Goal: Information Seeking & Learning: Compare options

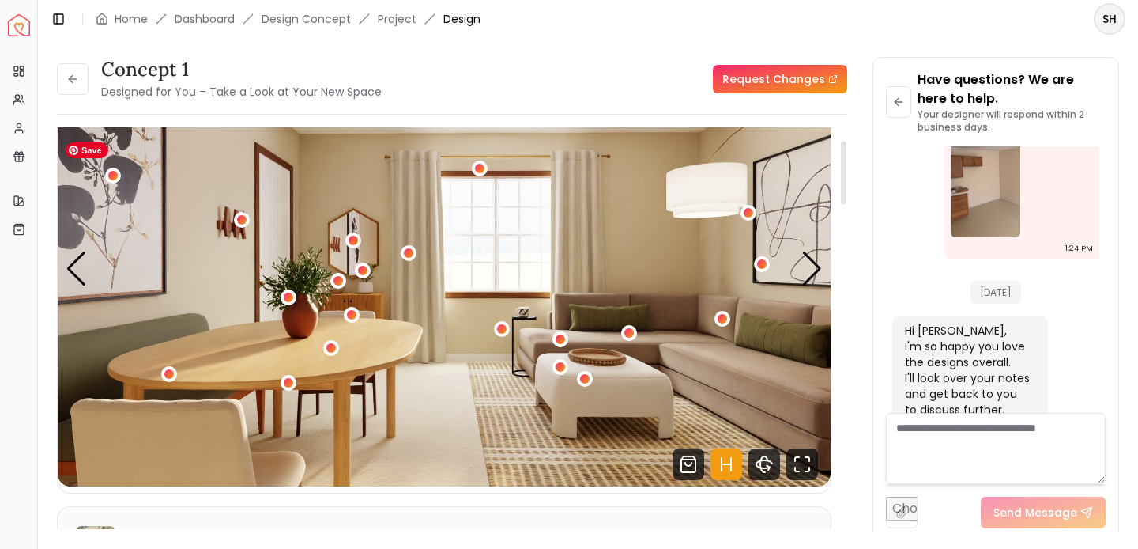
scroll to position [64, 0]
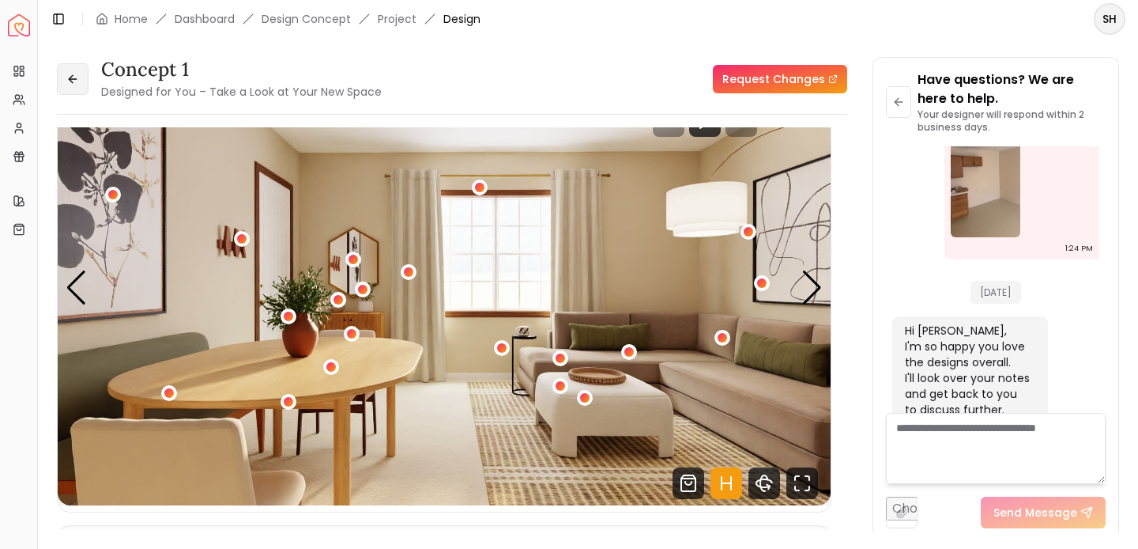
click at [77, 74] on icon at bounding box center [72, 79] width 13 height 13
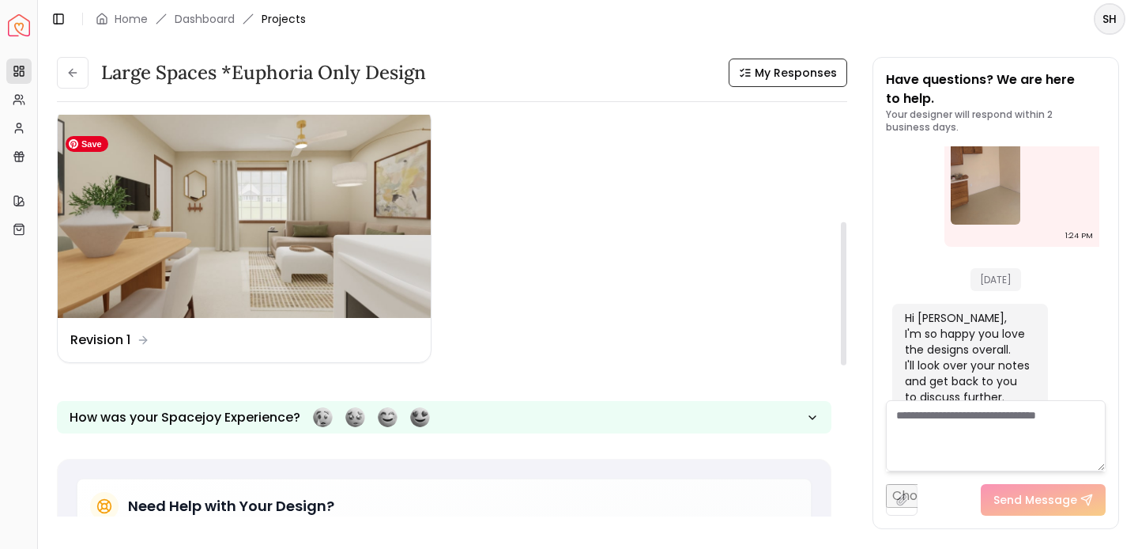
scroll to position [304, 0]
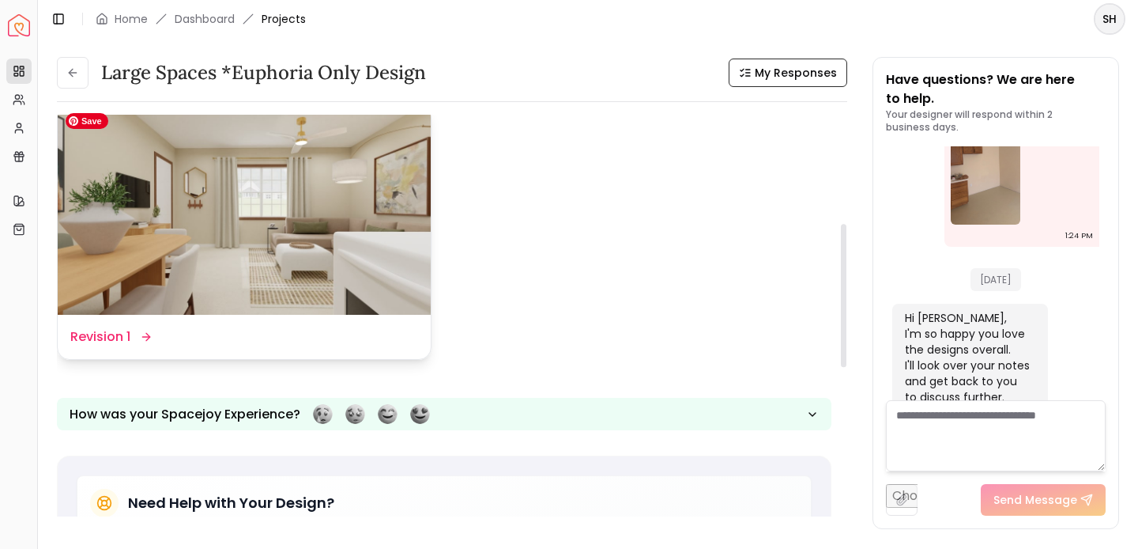
click at [205, 221] on img at bounding box center [244, 210] width 373 height 210
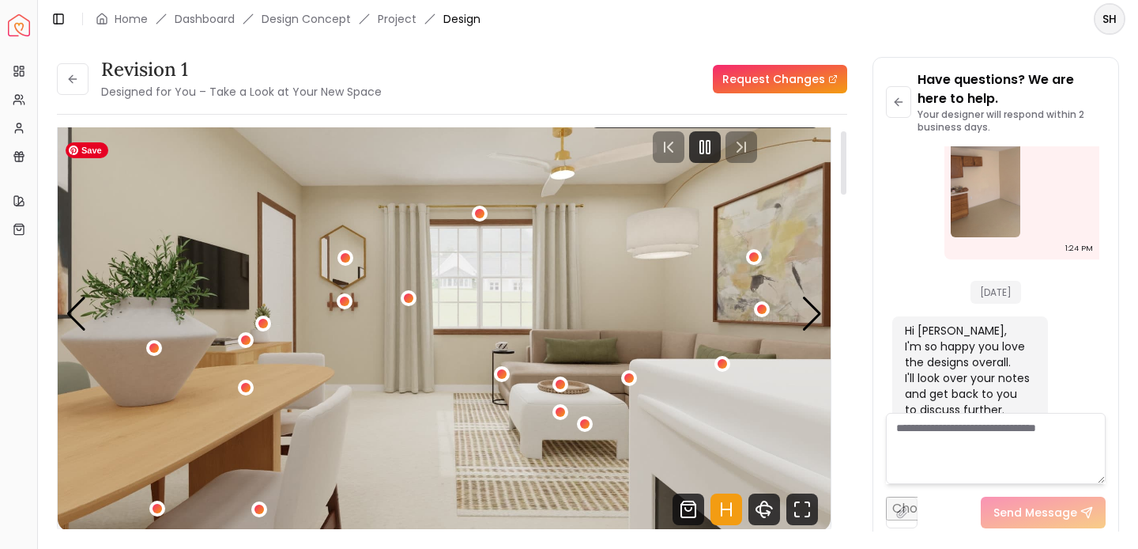
scroll to position [45, 0]
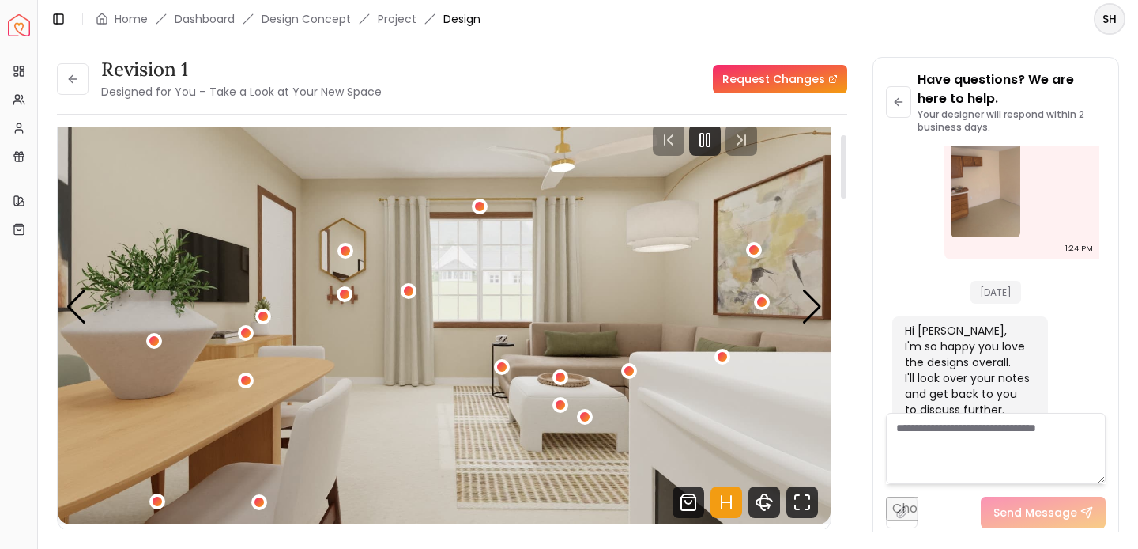
click at [702, 136] on div at bounding box center [705, 140] width 226 height 32
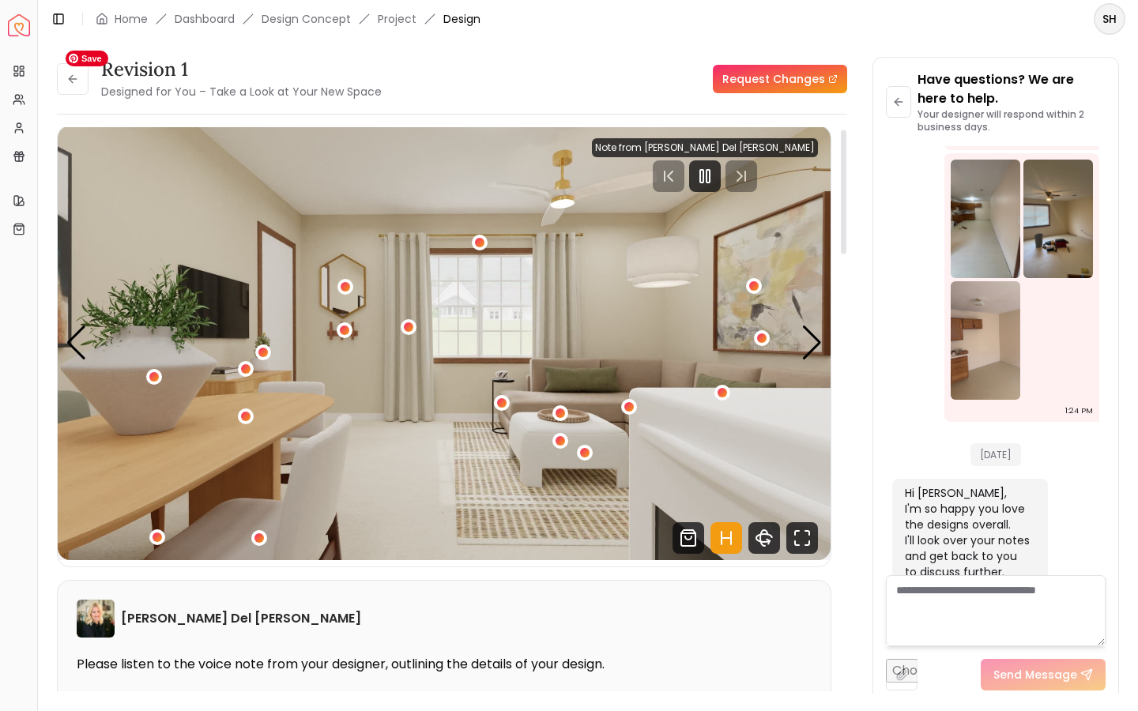
scroll to position [0, 0]
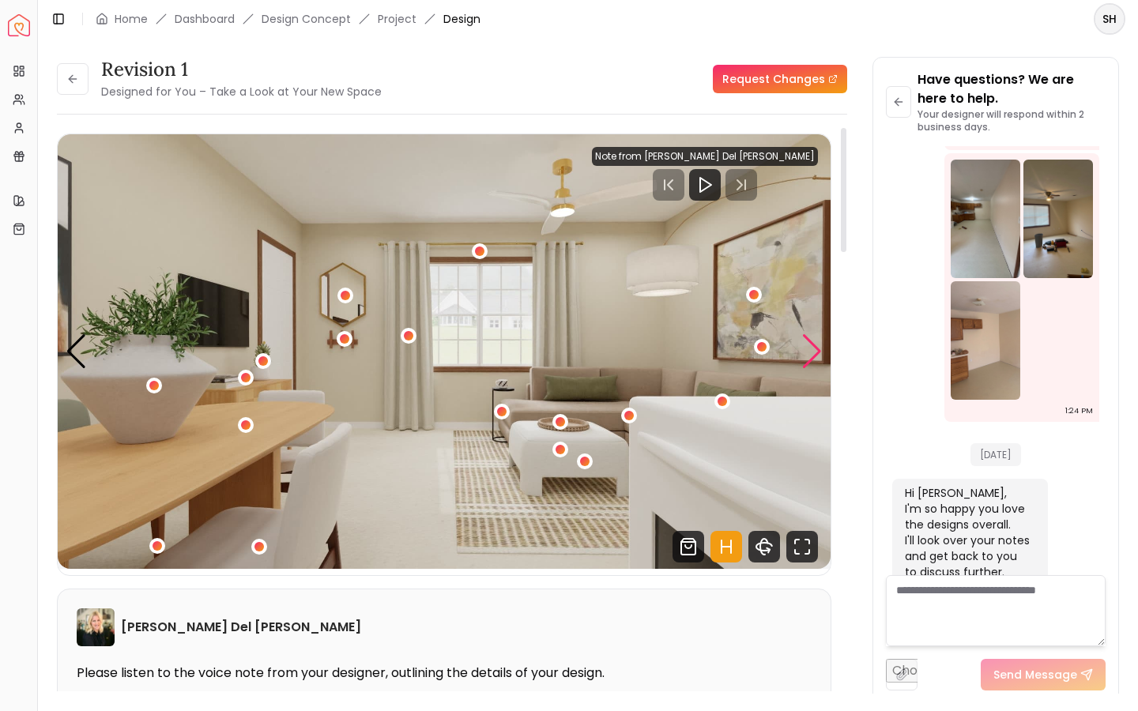
click at [813, 351] on div "Next slide" at bounding box center [812, 351] width 21 height 35
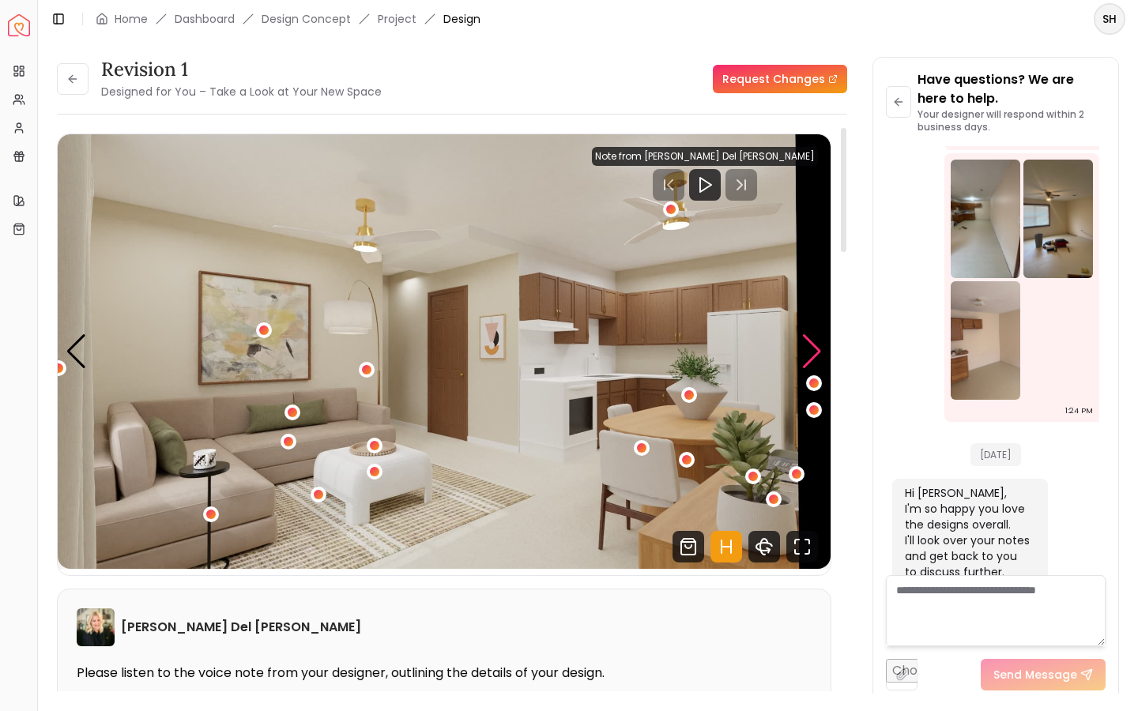
click at [815, 349] on div "Next slide" at bounding box center [812, 351] width 21 height 35
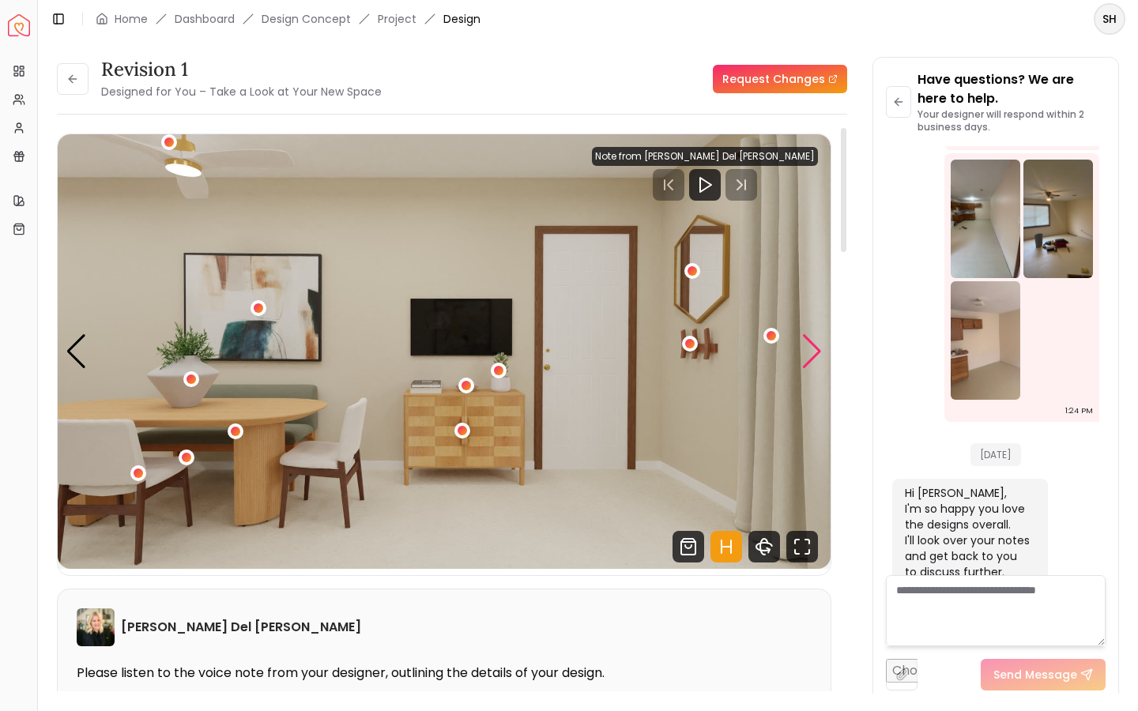
click at [817, 346] on div "Next slide" at bounding box center [812, 351] width 21 height 35
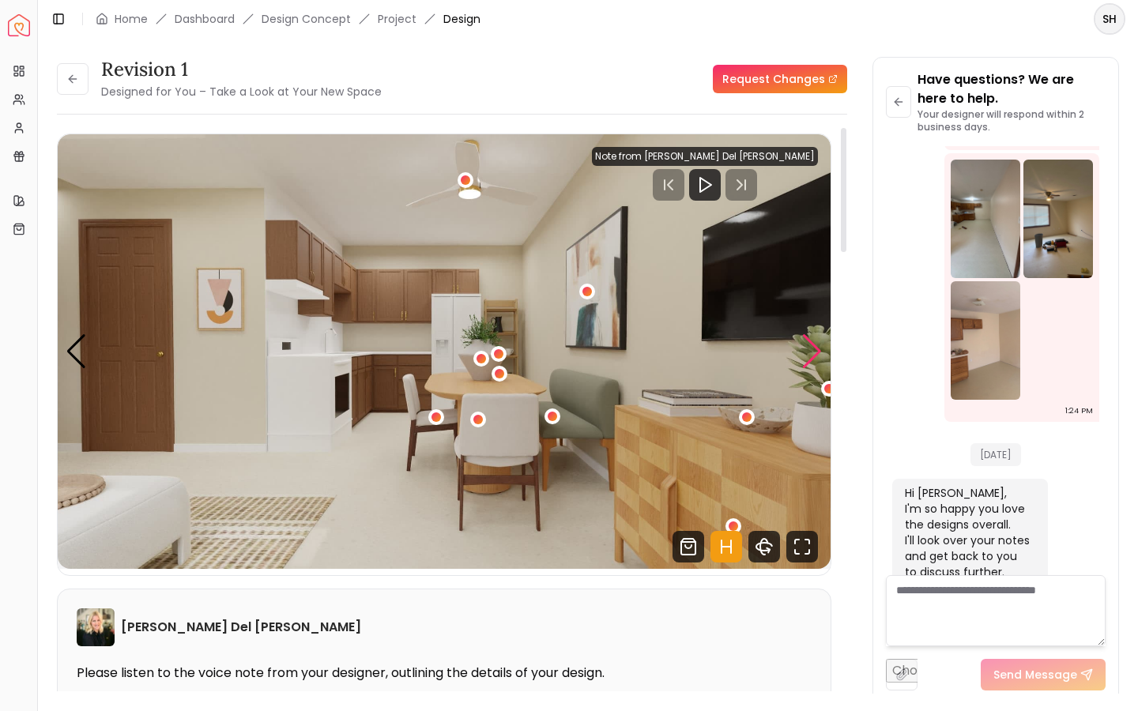
click at [816, 340] on div "Next slide" at bounding box center [812, 351] width 21 height 35
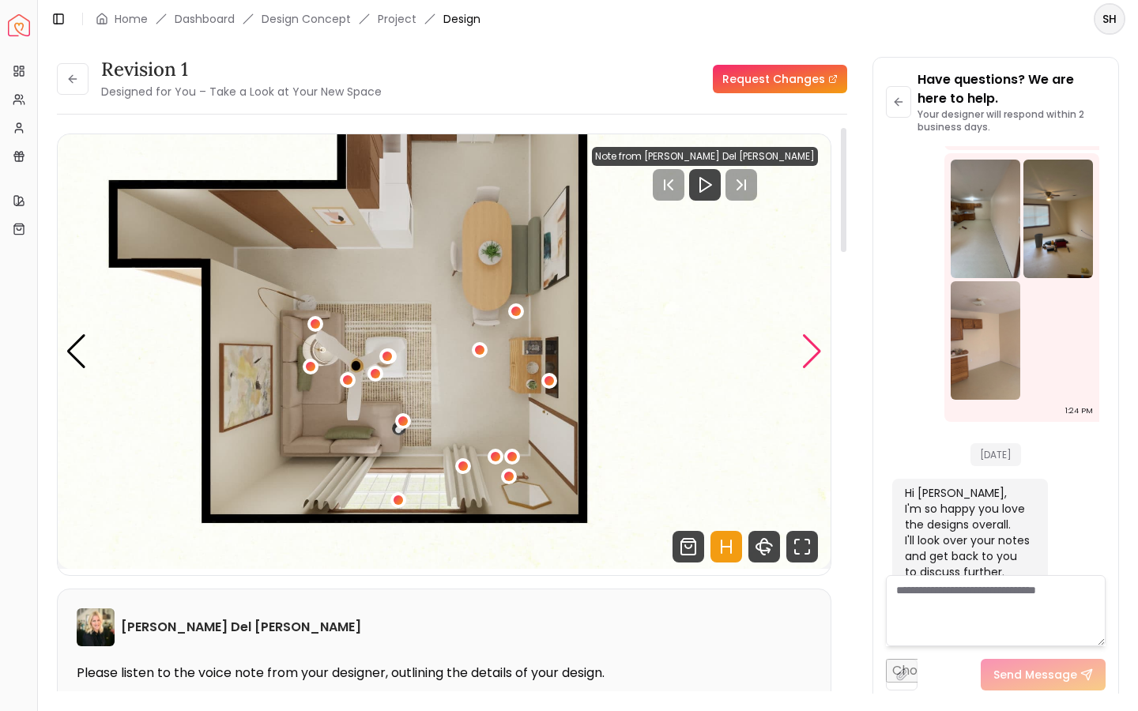
click at [813, 345] on div "Next slide" at bounding box center [812, 351] width 21 height 35
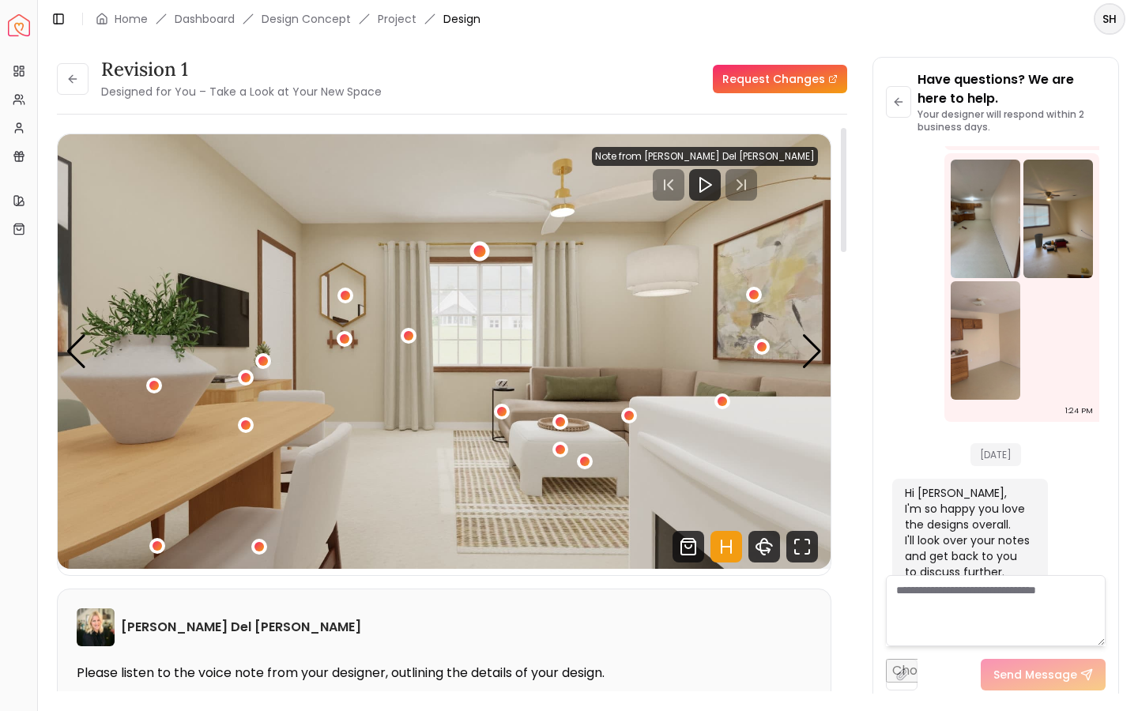
click at [480, 246] on div "1 / 5" at bounding box center [479, 252] width 12 height 12
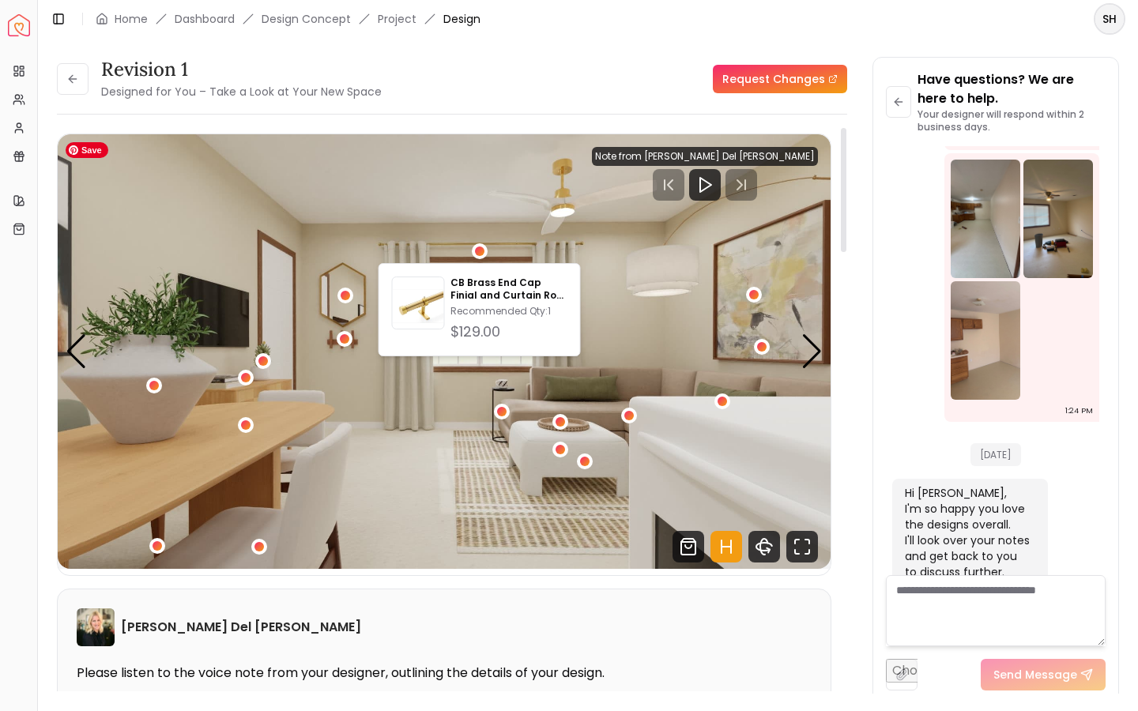
click at [670, 306] on img "1 / 5" at bounding box center [444, 351] width 773 height 435
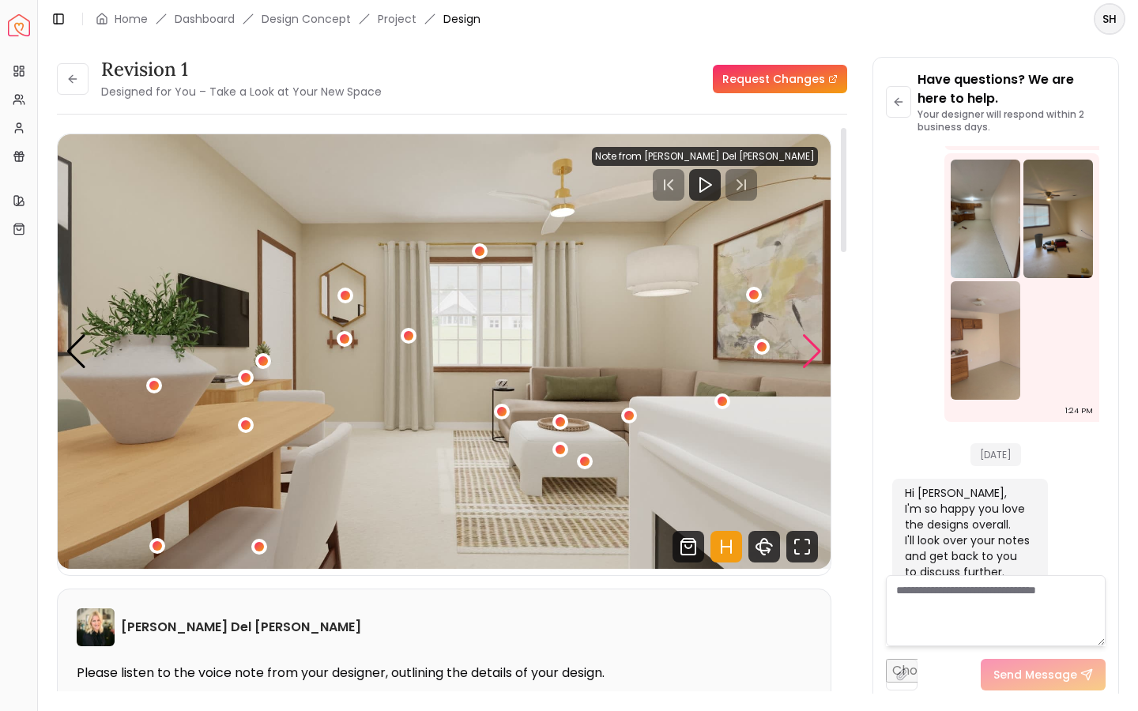
click at [816, 355] on div "Next slide" at bounding box center [812, 351] width 21 height 35
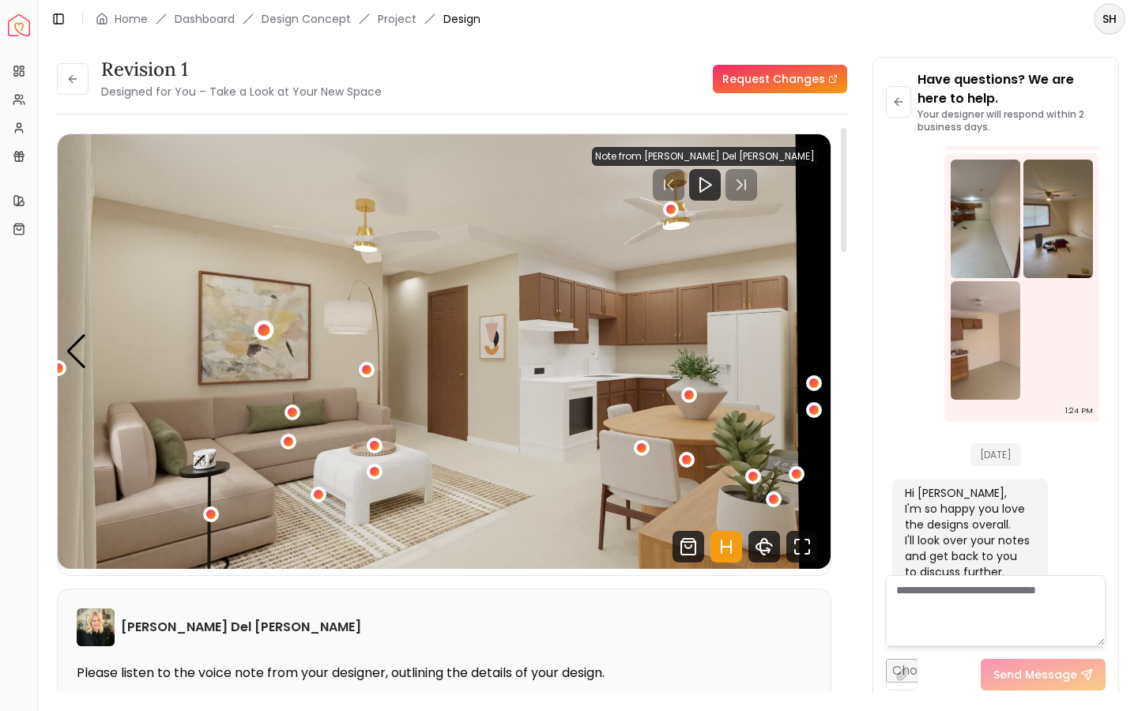
click at [261, 328] on div "2 / 5" at bounding box center [264, 330] width 12 height 12
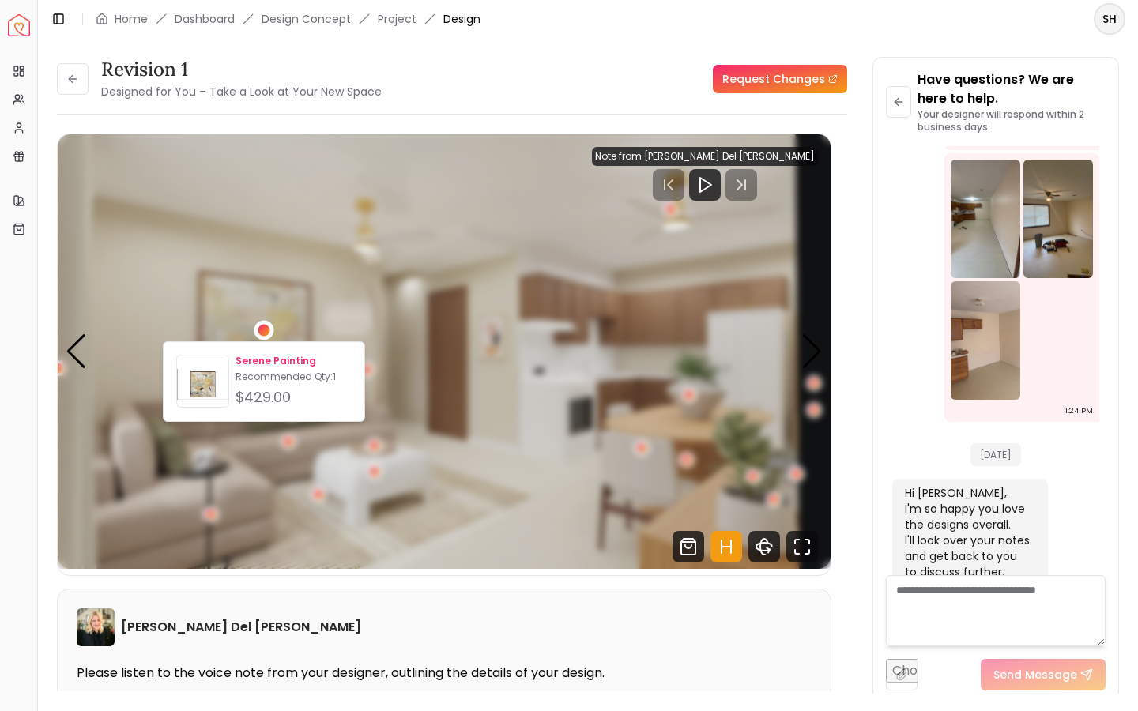
click at [211, 382] on img at bounding box center [202, 384] width 51 height 51
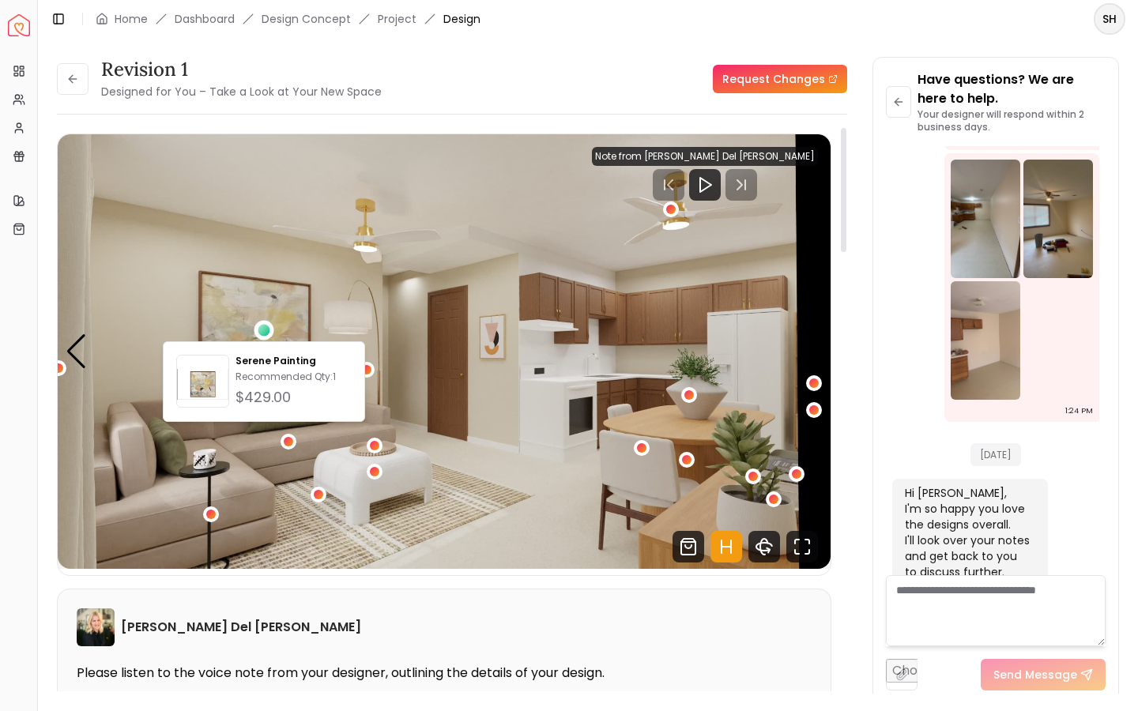
click at [337, 548] on div "[PERSON_NAME] Del [PERSON_NAME]" at bounding box center [444, 628] width 735 height 38
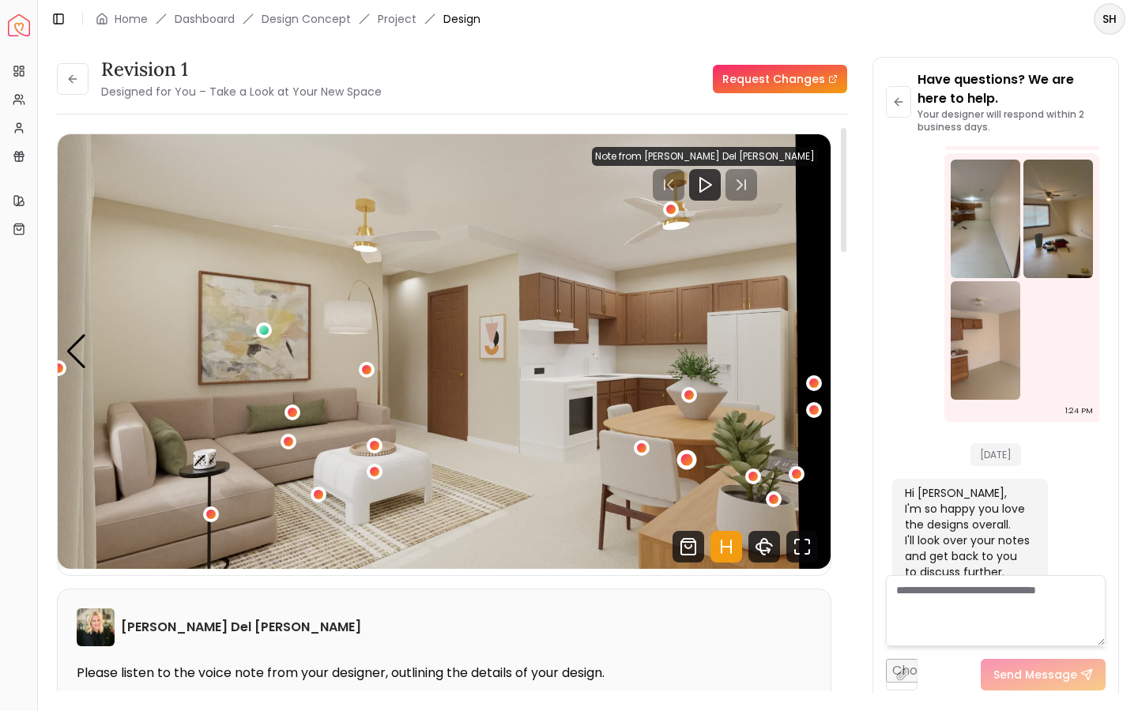
click at [687, 459] on div "2 / 5" at bounding box center [687, 460] width 12 height 12
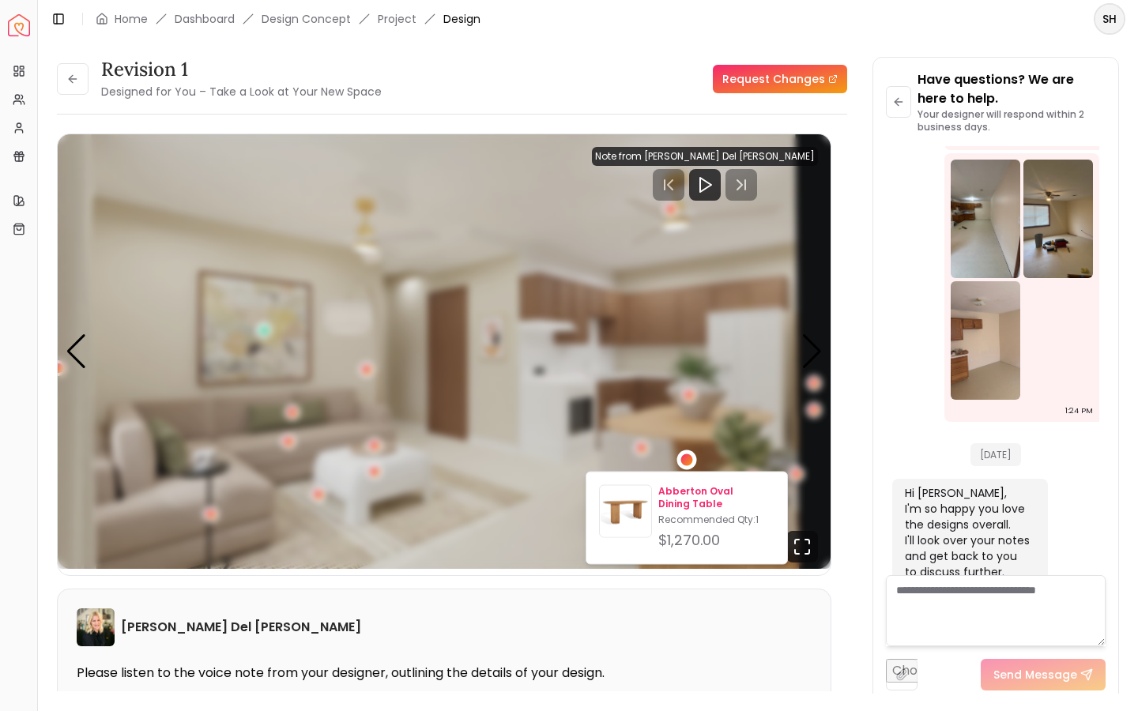
click at [678, 493] on p "Abberton Oval Dining Table" at bounding box center [716, 497] width 116 height 25
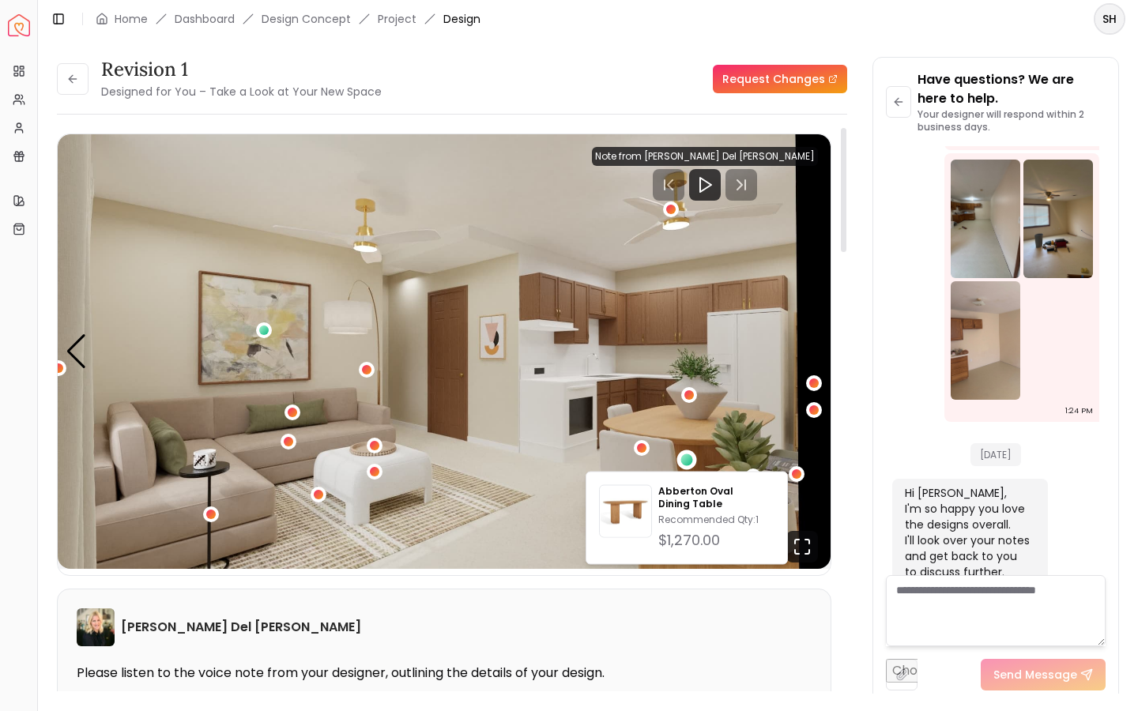
click at [652, 548] on div "[PERSON_NAME] Del [PERSON_NAME]" at bounding box center [444, 628] width 735 height 38
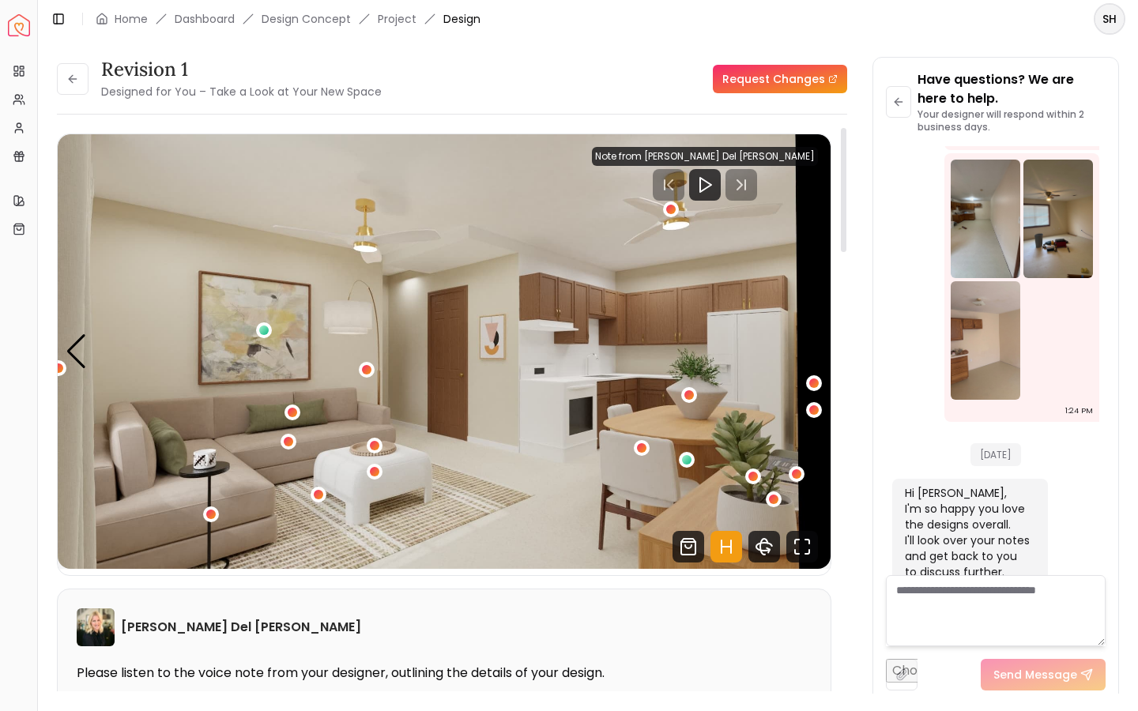
click at [775, 189] on div at bounding box center [705, 185] width 226 height 32
click at [816, 385] on div "2 / 5" at bounding box center [815, 384] width 12 height 12
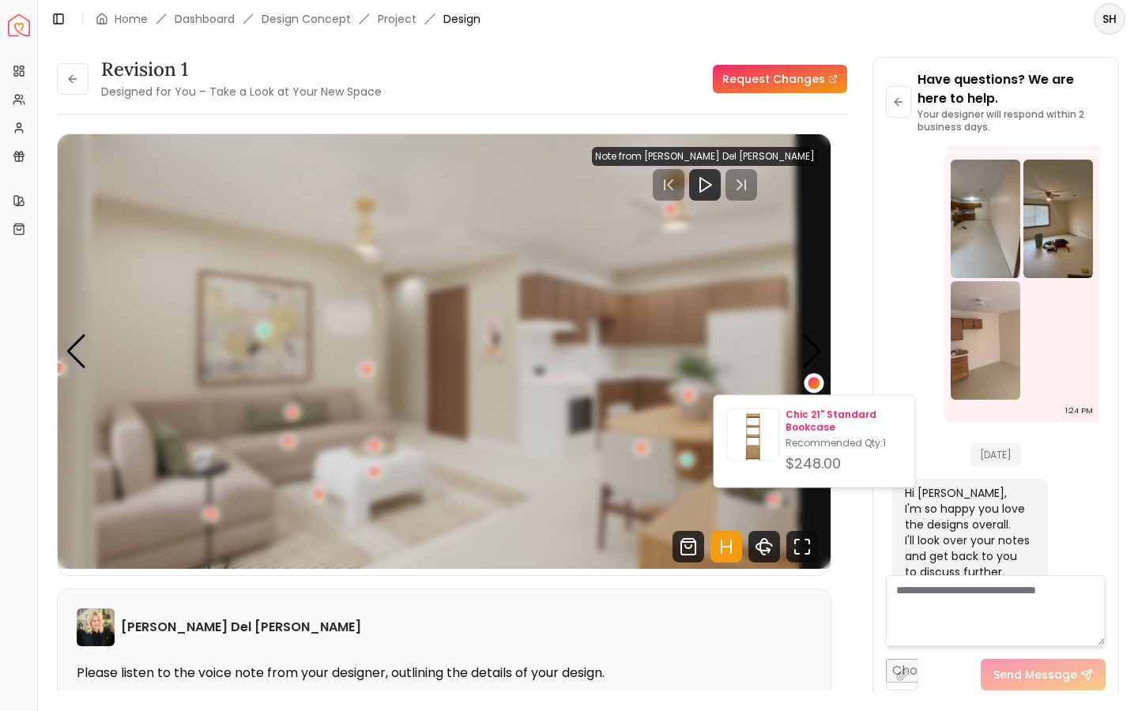
click at [757, 445] on img at bounding box center [753, 438] width 51 height 51
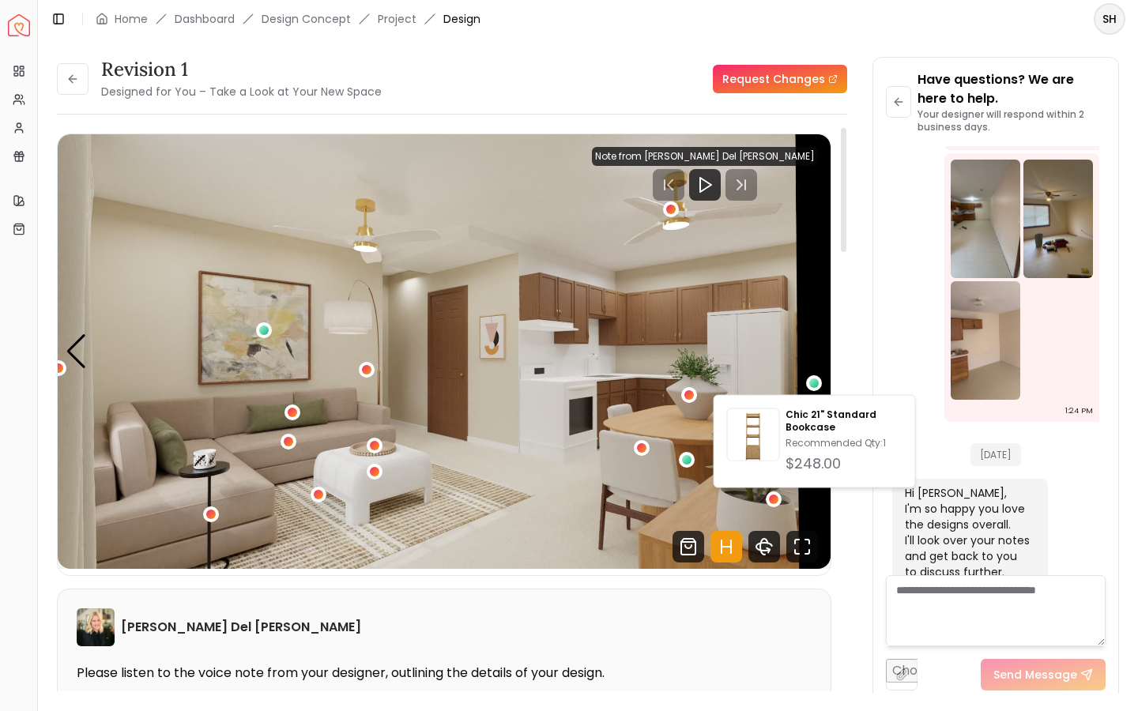
click at [527, 548] on div "[PERSON_NAME] Del [PERSON_NAME]" at bounding box center [444, 628] width 735 height 38
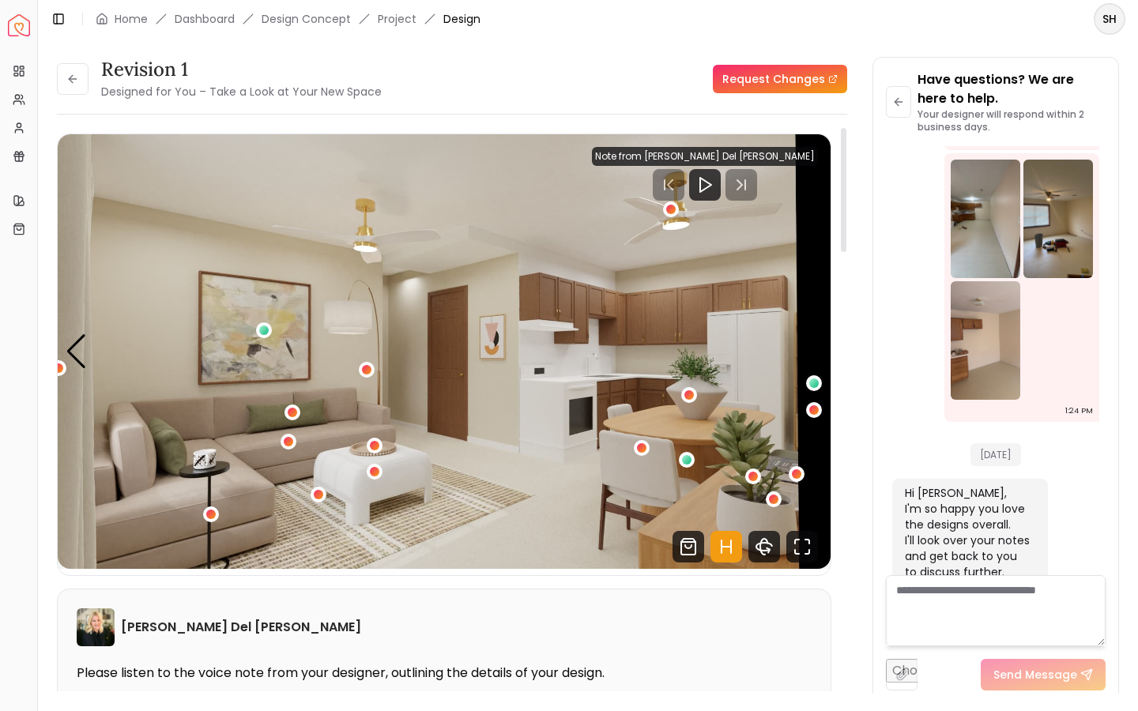
click at [779, 188] on div at bounding box center [705, 185] width 226 height 32
click at [704, 186] on div at bounding box center [705, 185] width 226 height 32
click at [75, 356] on div "Previous slide" at bounding box center [76, 351] width 21 height 35
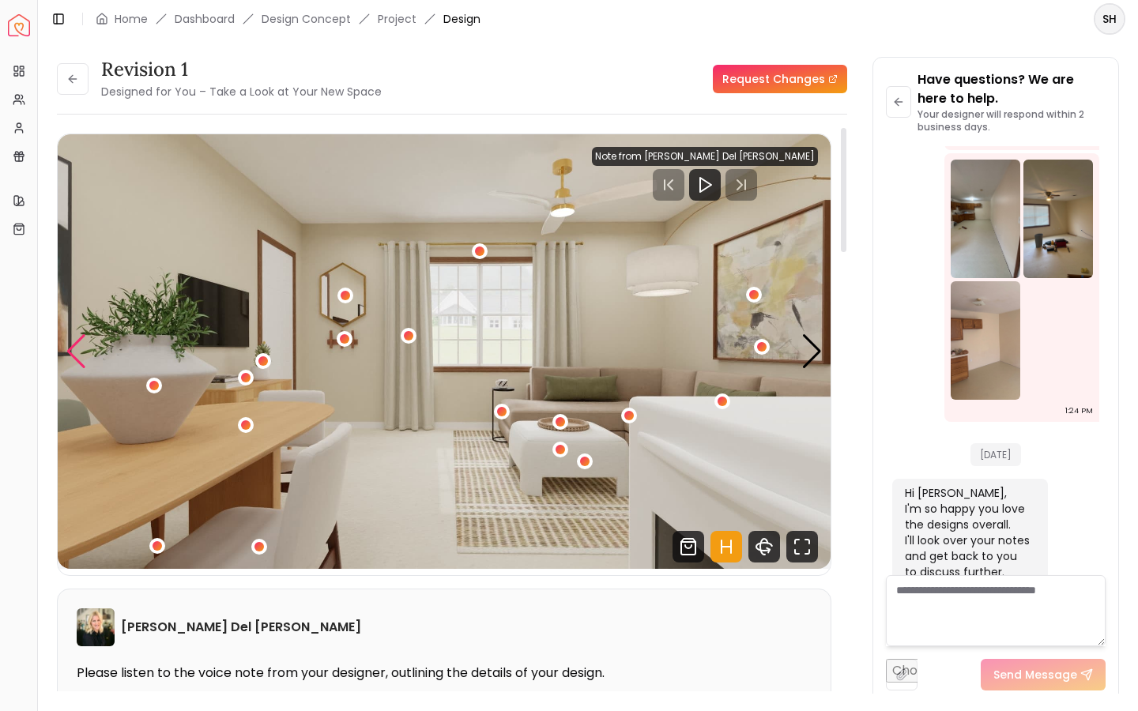
click at [75, 356] on div "Previous slide" at bounding box center [76, 351] width 21 height 35
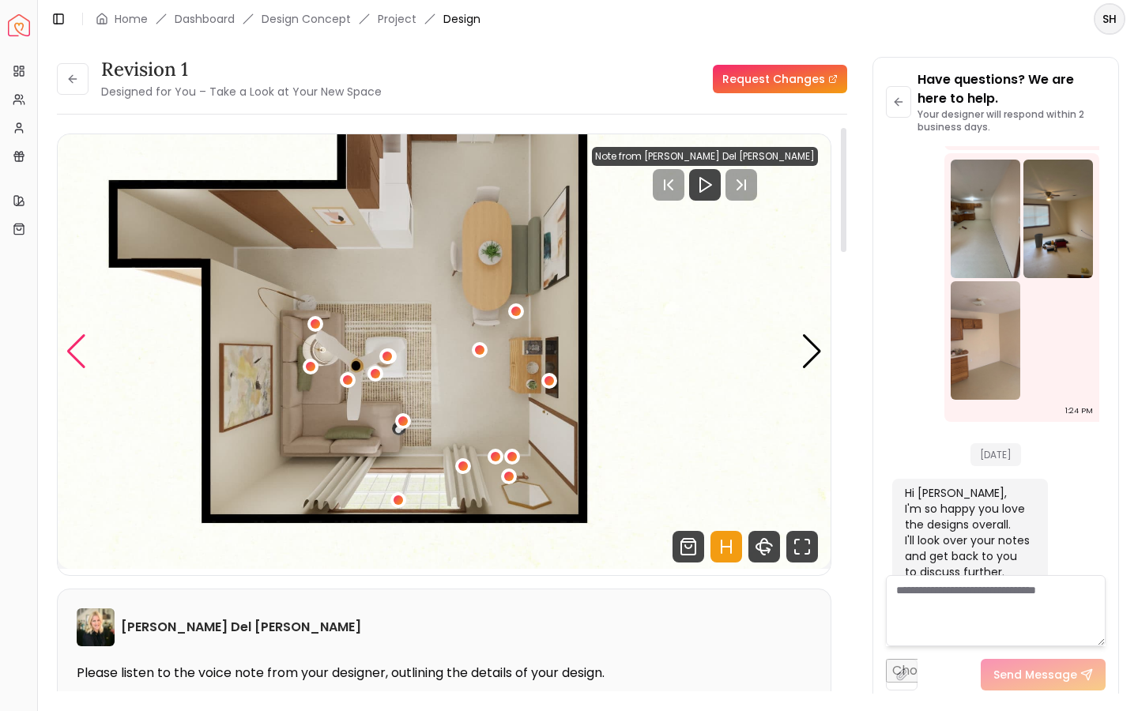
click at [75, 356] on div "Previous slide" at bounding box center [76, 351] width 21 height 35
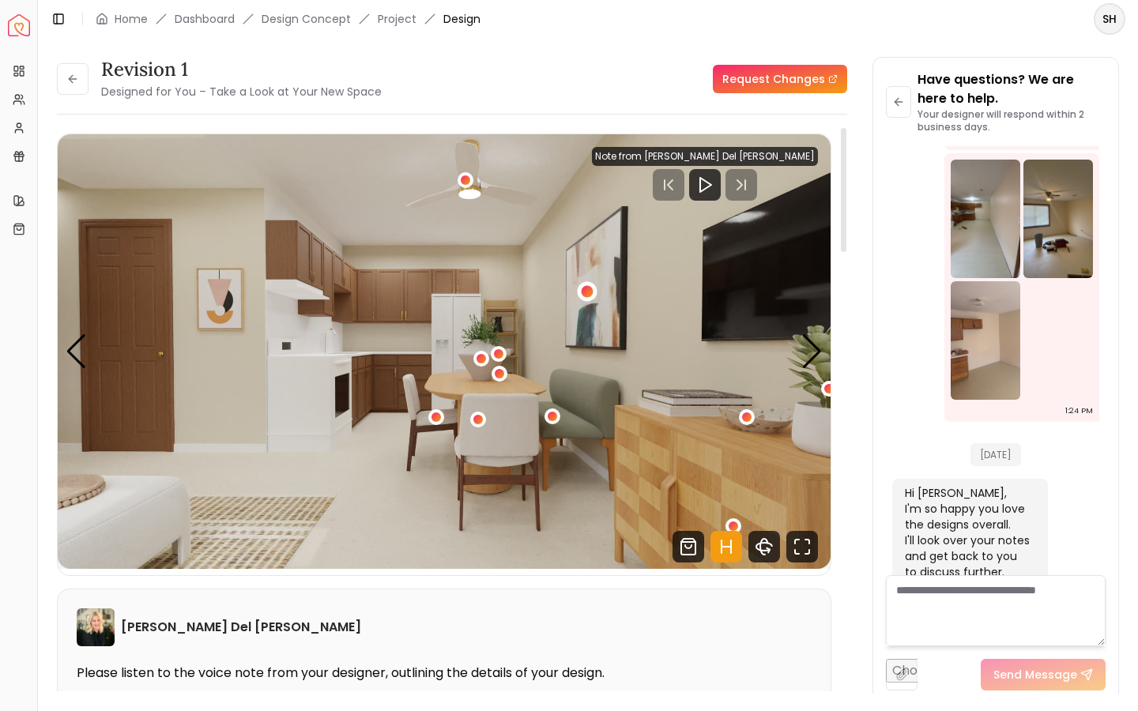
click at [584, 289] on div "4 / 5" at bounding box center [587, 291] width 12 height 12
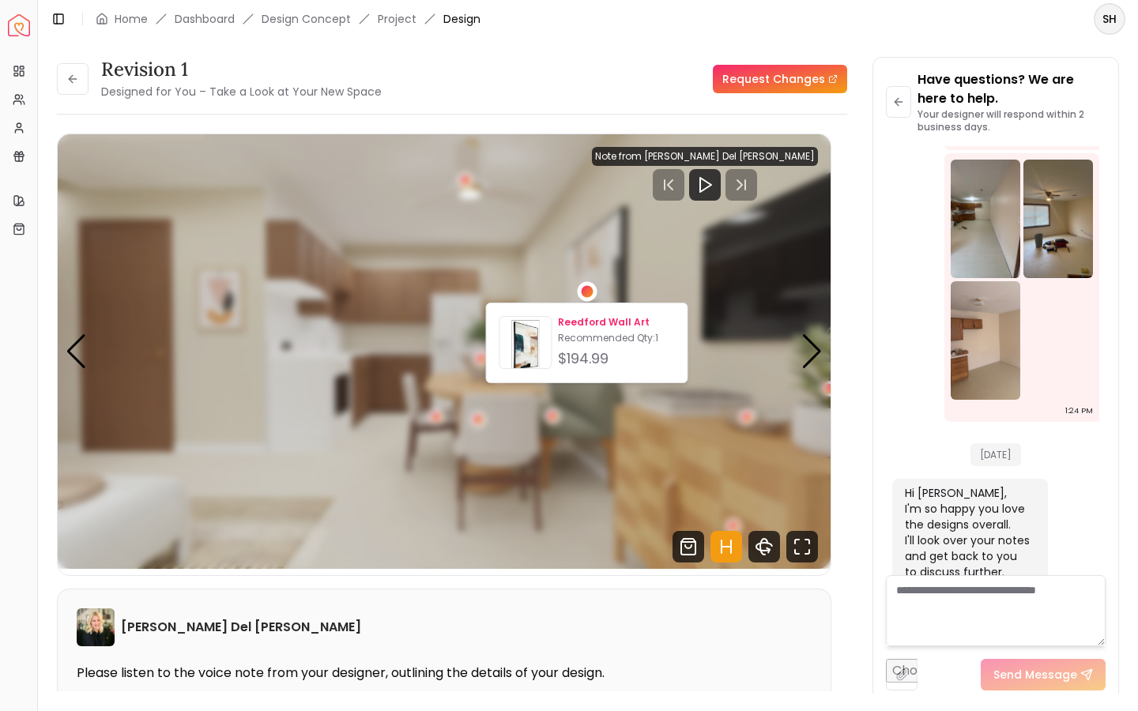
click at [545, 346] on img at bounding box center [525, 345] width 51 height 51
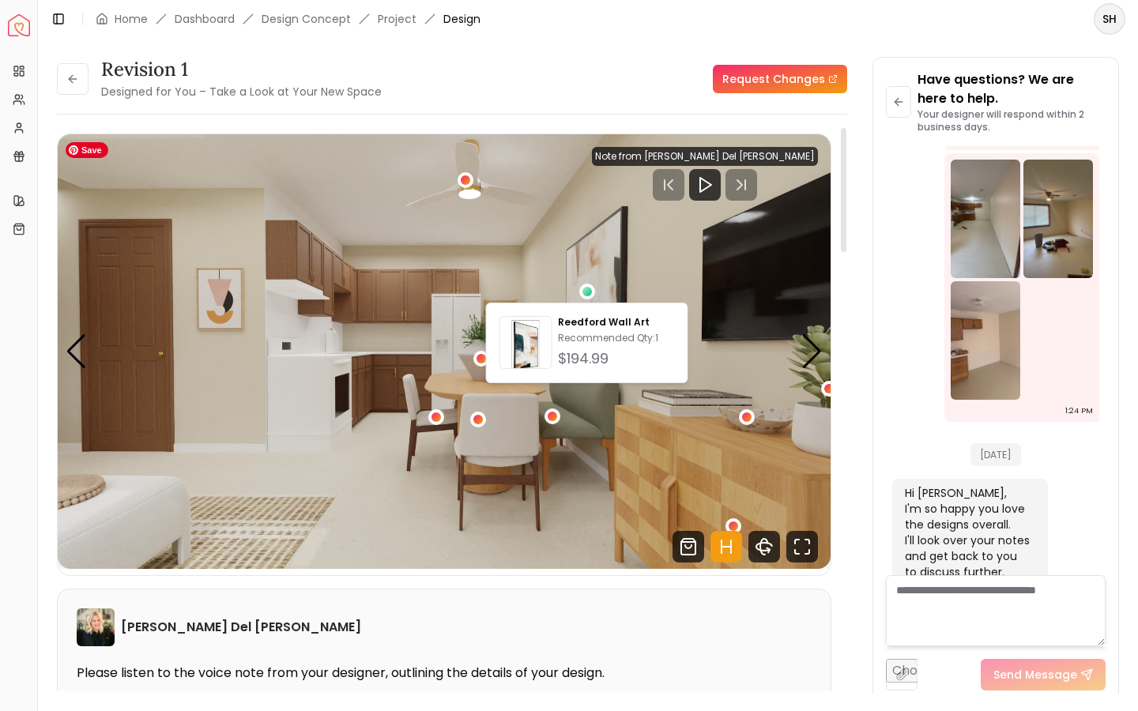
click at [326, 487] on img "4 / 5" at bounding box center [444, 351] width 773 height 435
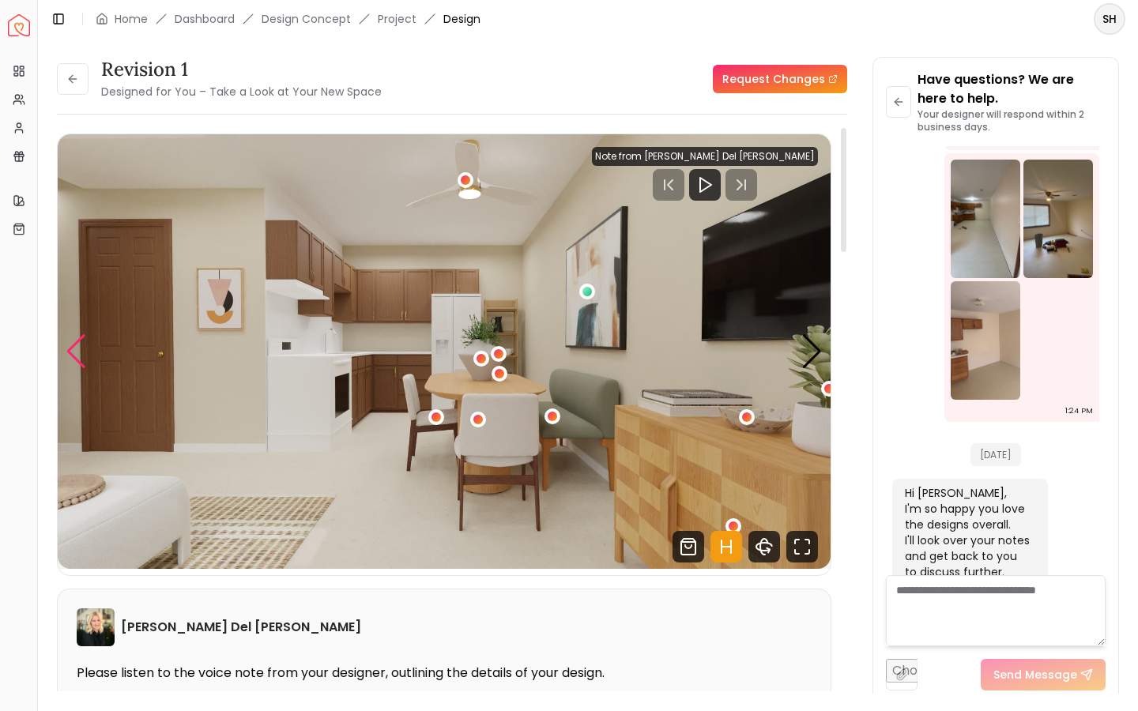
click at [72, 355] on div "Previous slide" at bounding box center [76, 351] width 21 height 35
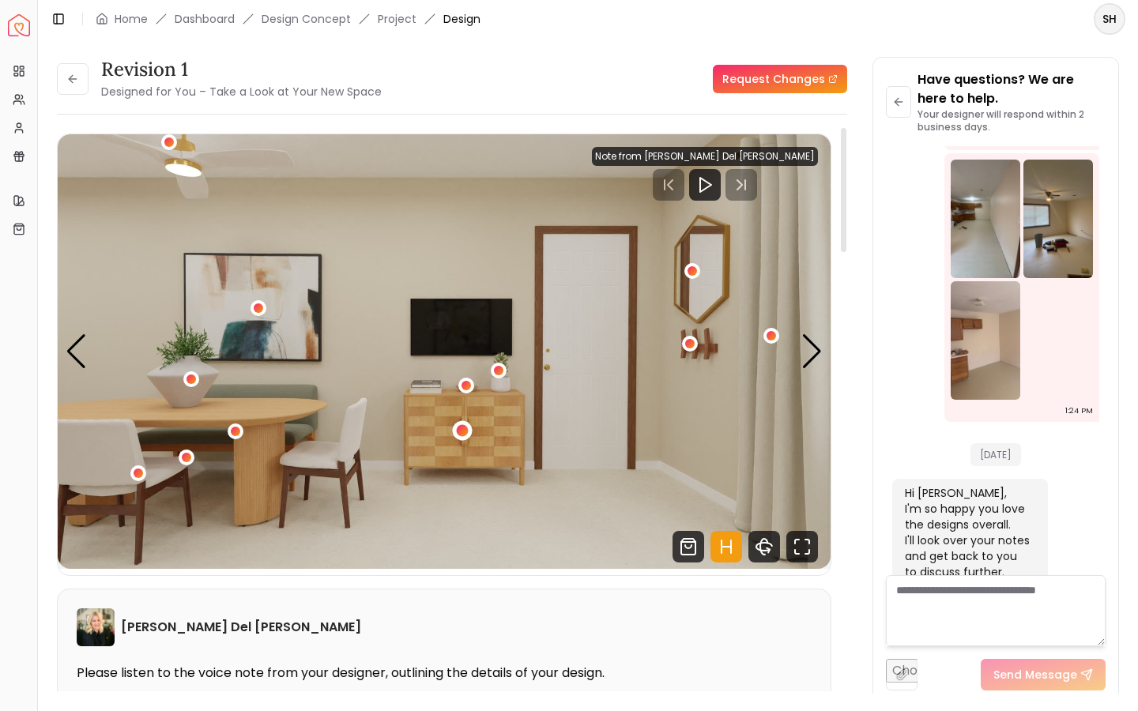
click at [465, 428] on div "3 / 5" at bounding box center [463, 431] width 12 height 12
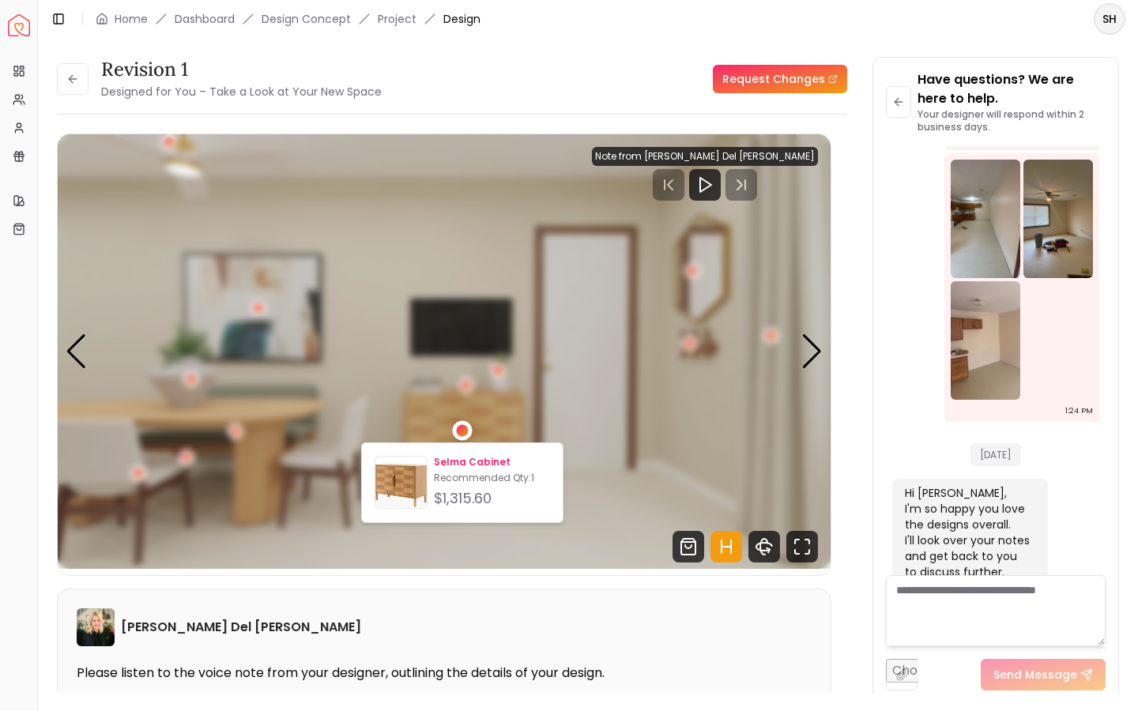
click at [420, 470] on img at bounding box center [400, 485] width 51 height 51
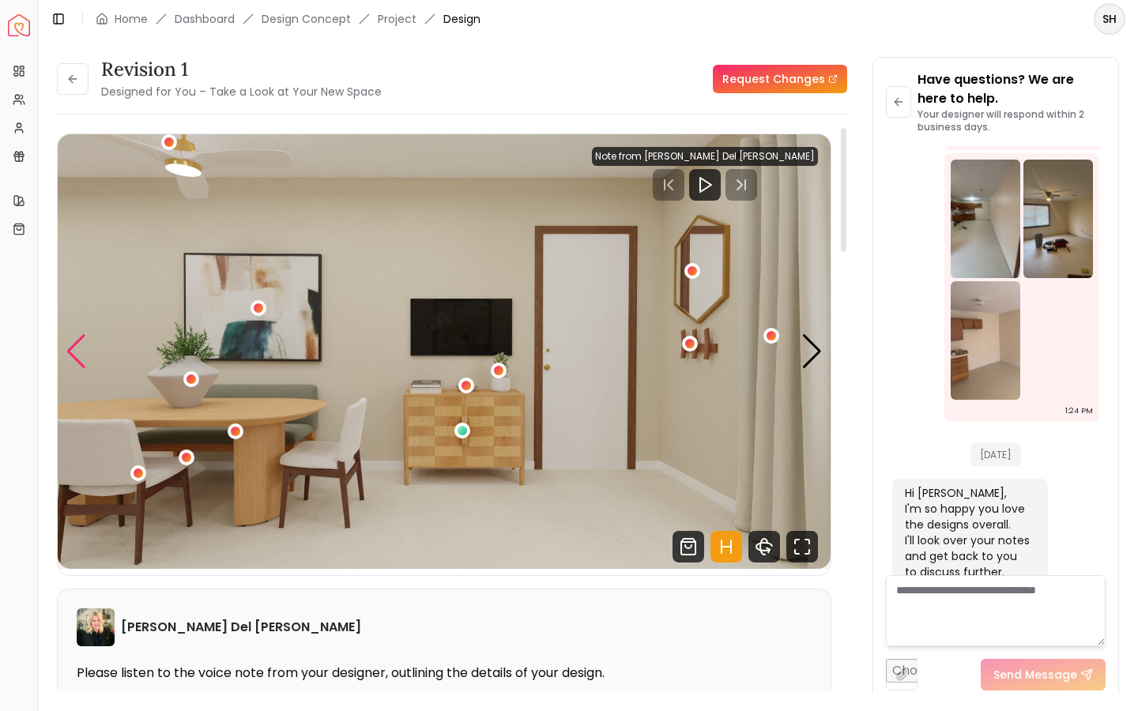
click at [74, 353] on div "Previous slide" at bounding box center [76, 351] width 21 height 35
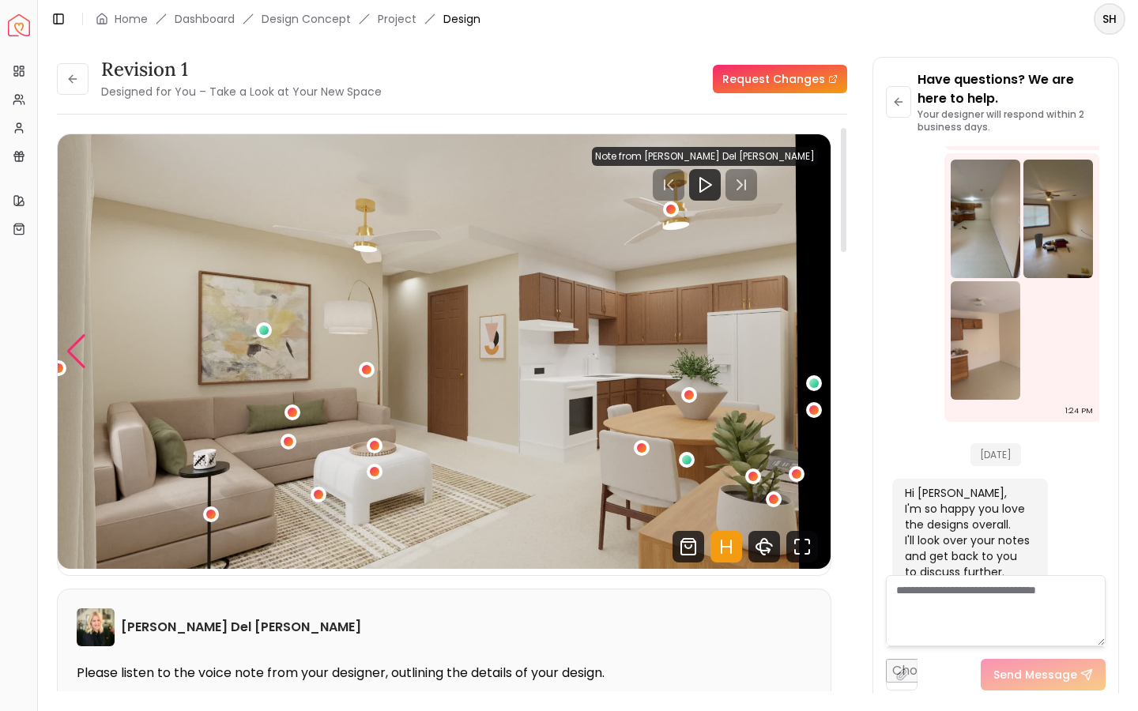
click at [74, 353] on div "Previous slide" at bounding box center [76, 351] width 21 height 35
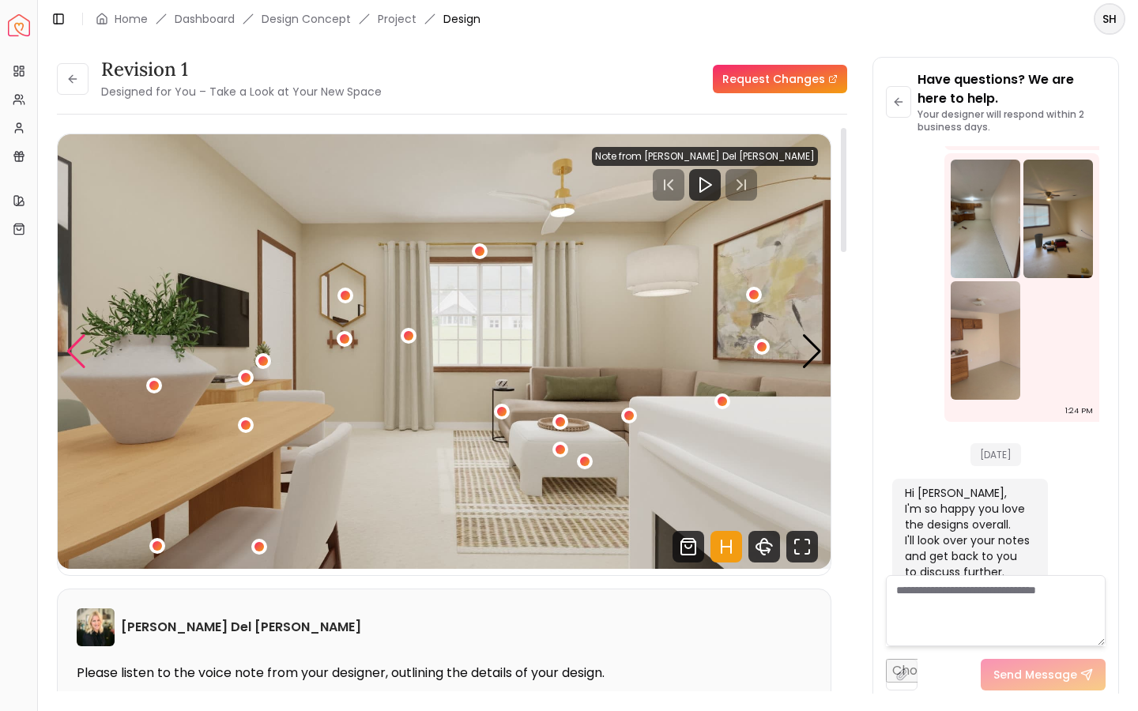
click at [74, 353] on div "Previous slide" at bounding box center [76, 351] width 21 height 35
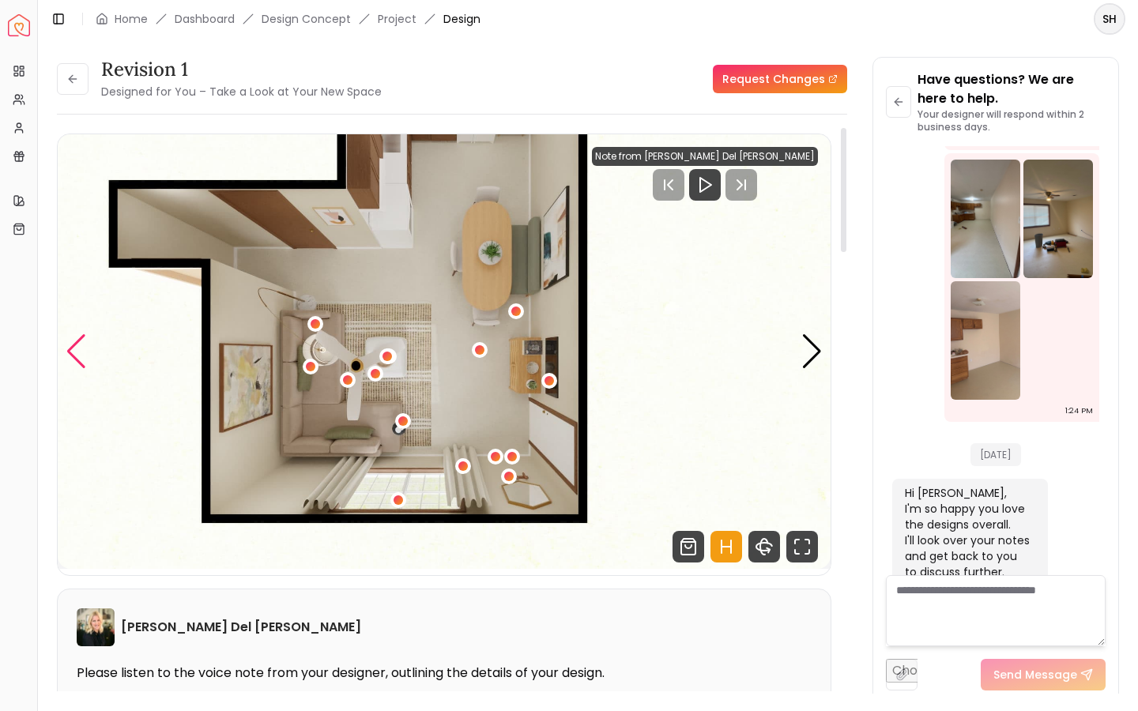
click at [74, 353] on div "Previous slide" at bounding box center [76, 351] width 21 height 35
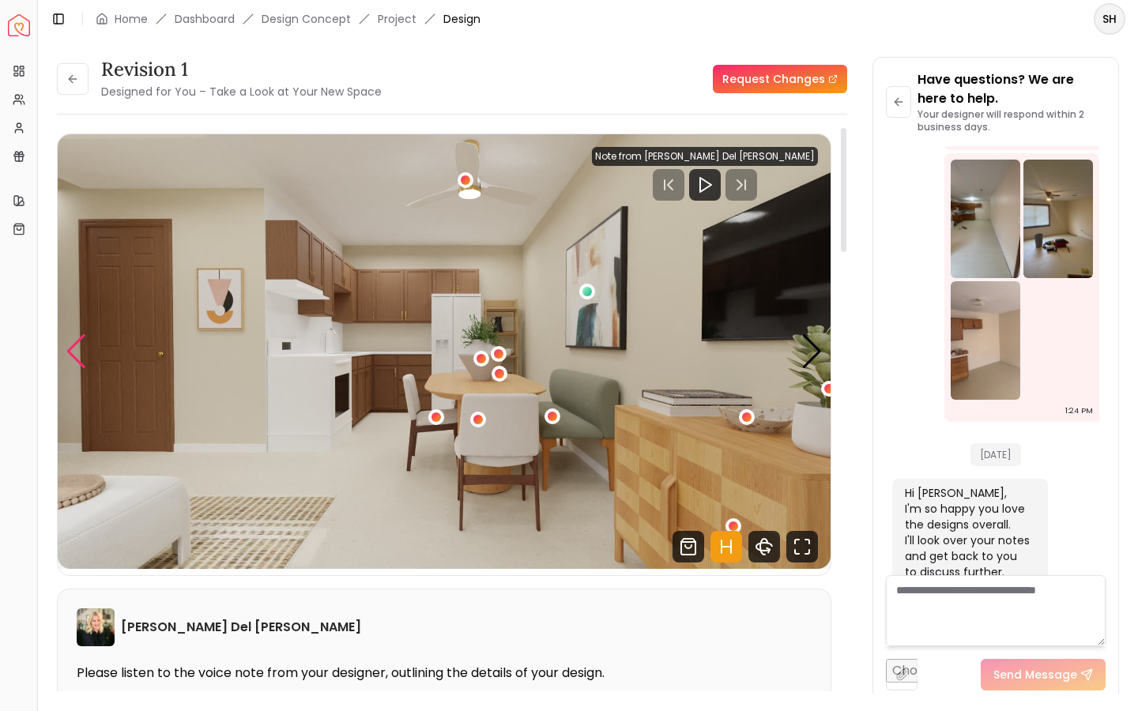
click at [74, 353] on div "Previous slide" at bounding box center [76, 351] width 21 height 35
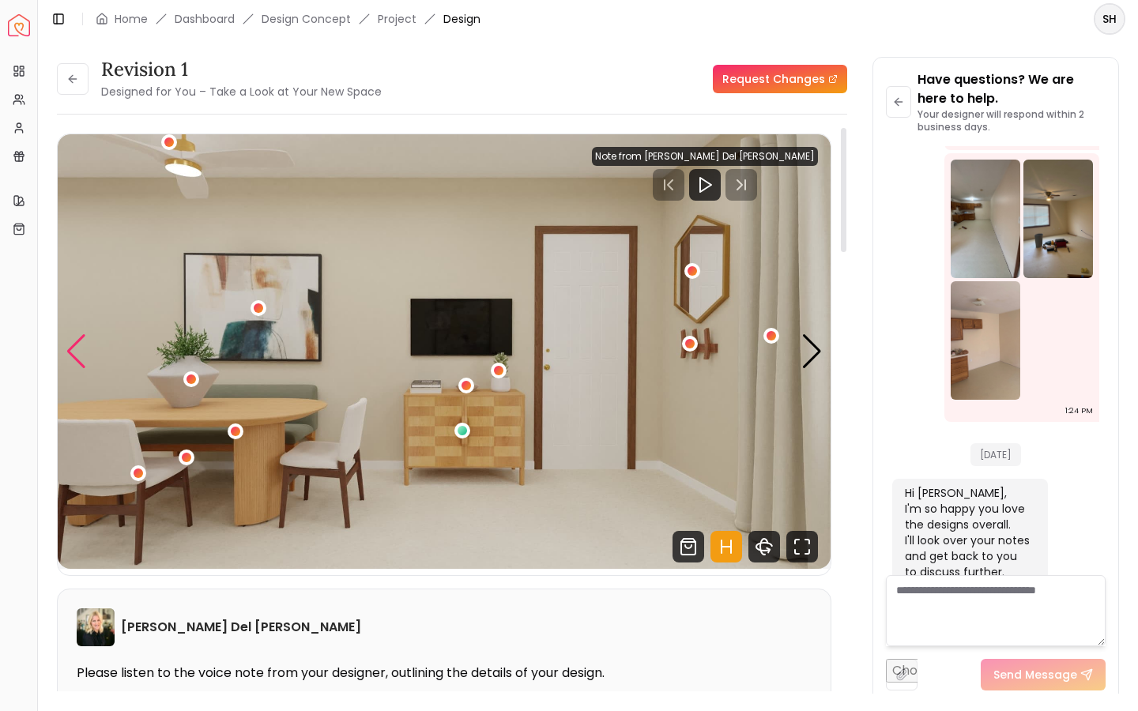
click at [74, 353] on div "Previous slide" at bounding box center [76, 351] width 21 height 35
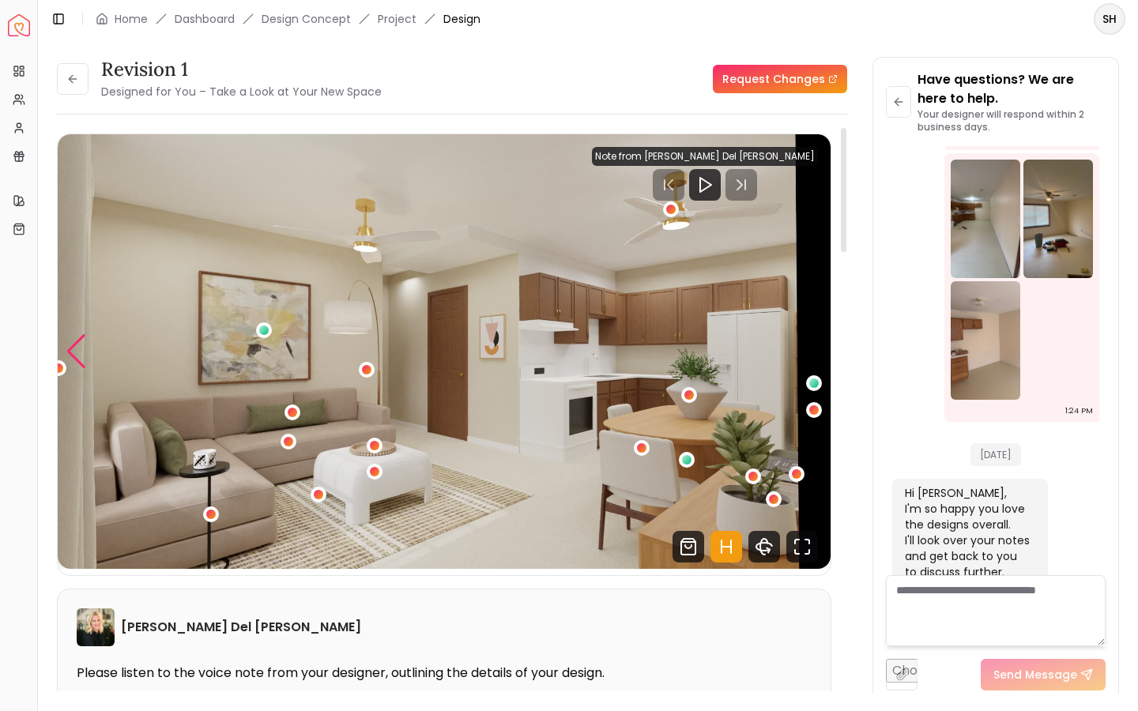
click at [74, 350] on div "Previous slide" at bounding box center [76, 351] width 21 height 35
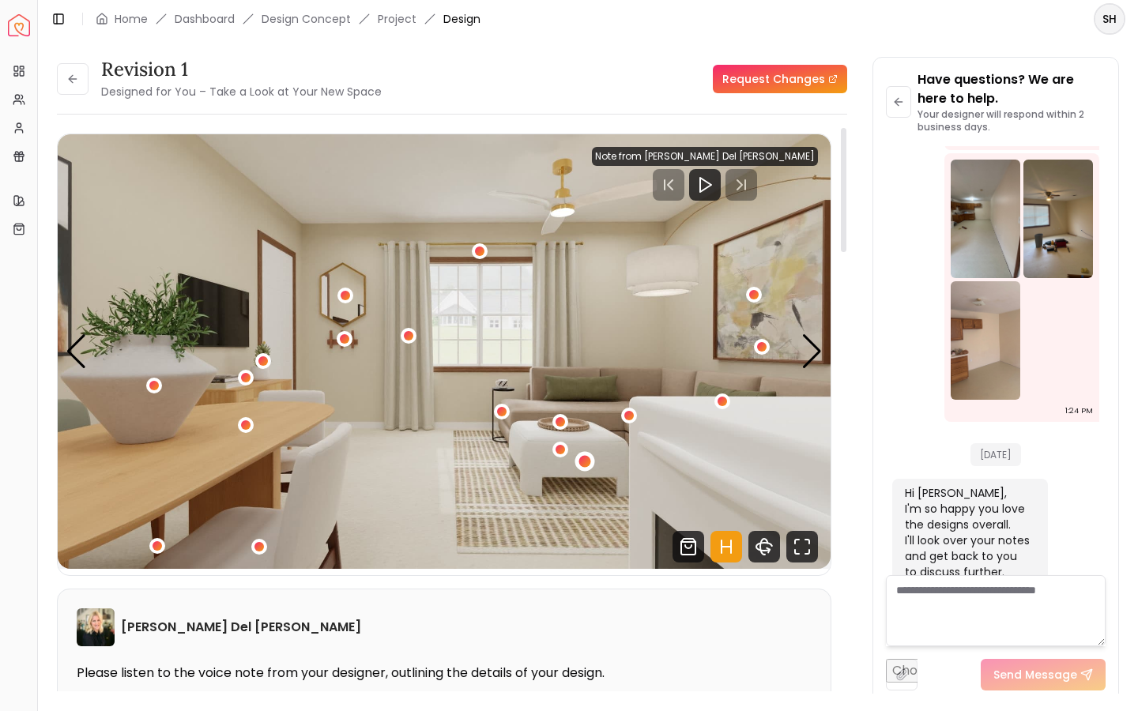
click at [583, 459] on div "1 / 5" at bounding box center [585, 462] width 12 height 12
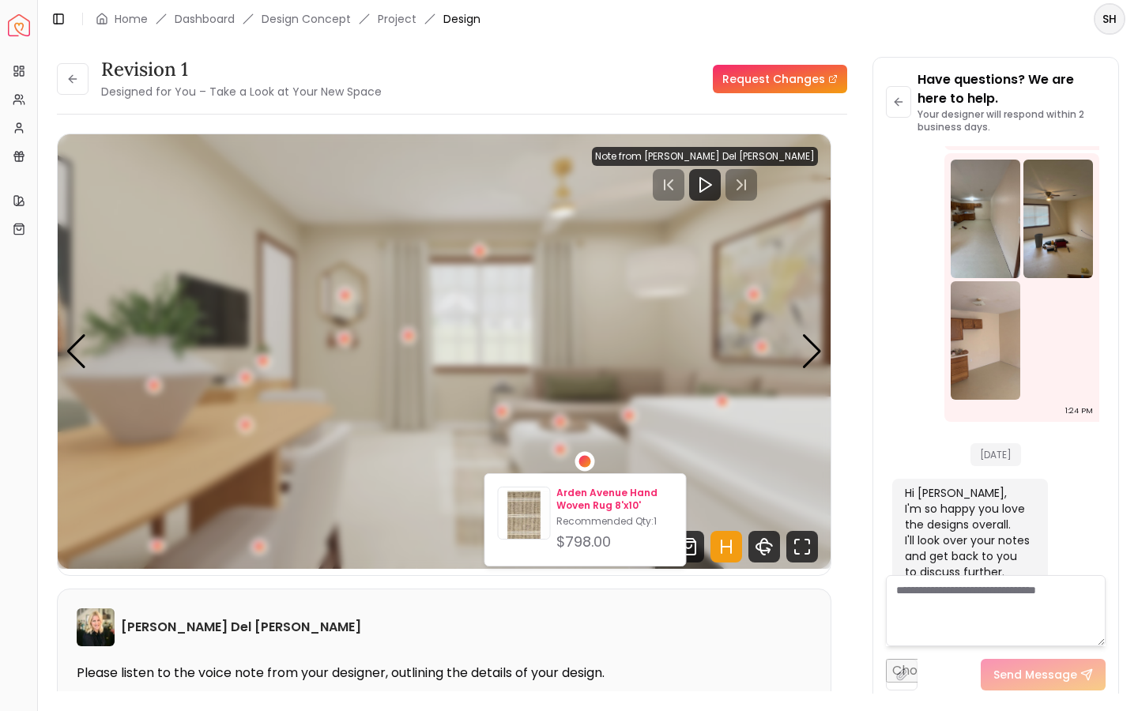
click at [582, 496] on p "Arden Avenue Hand Woven Rug 8'x10'" at bounding box center [614, 499] width 116 height 25
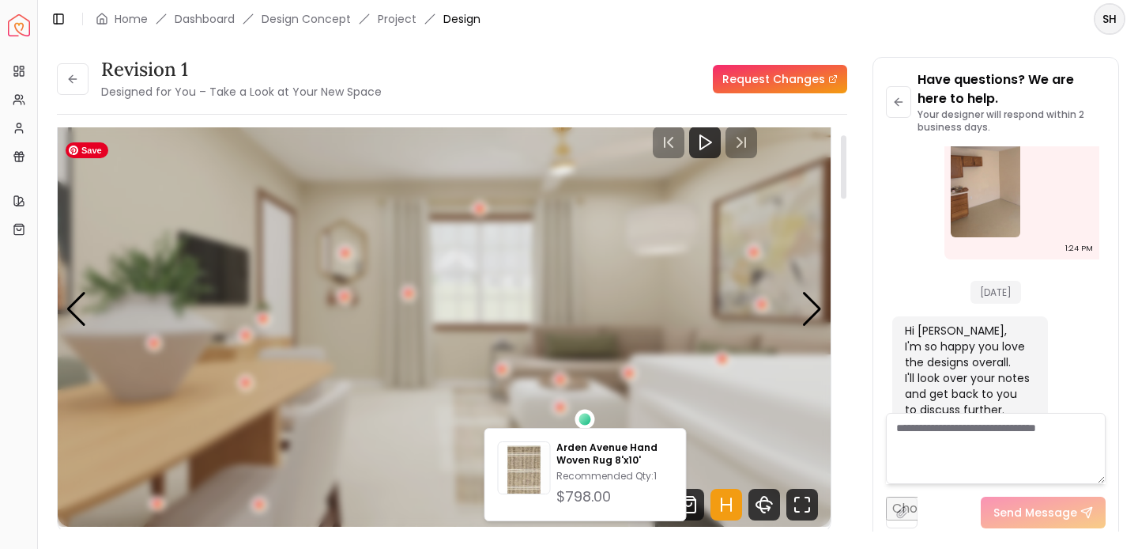
scroll to position [48, 0]
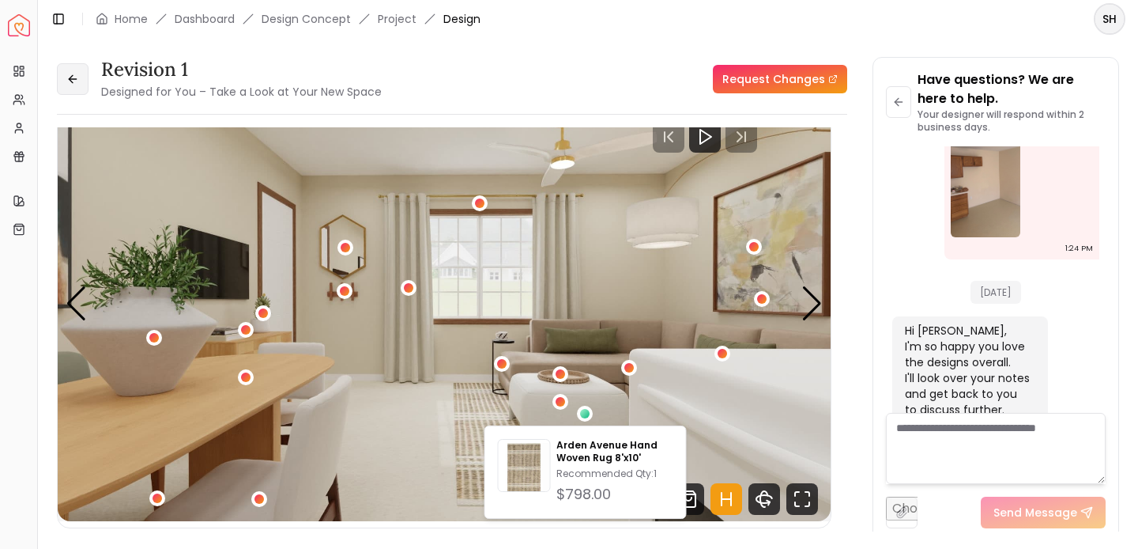
click at [77, 82] on icon at bounding box center [72, 79] width 13 height 13
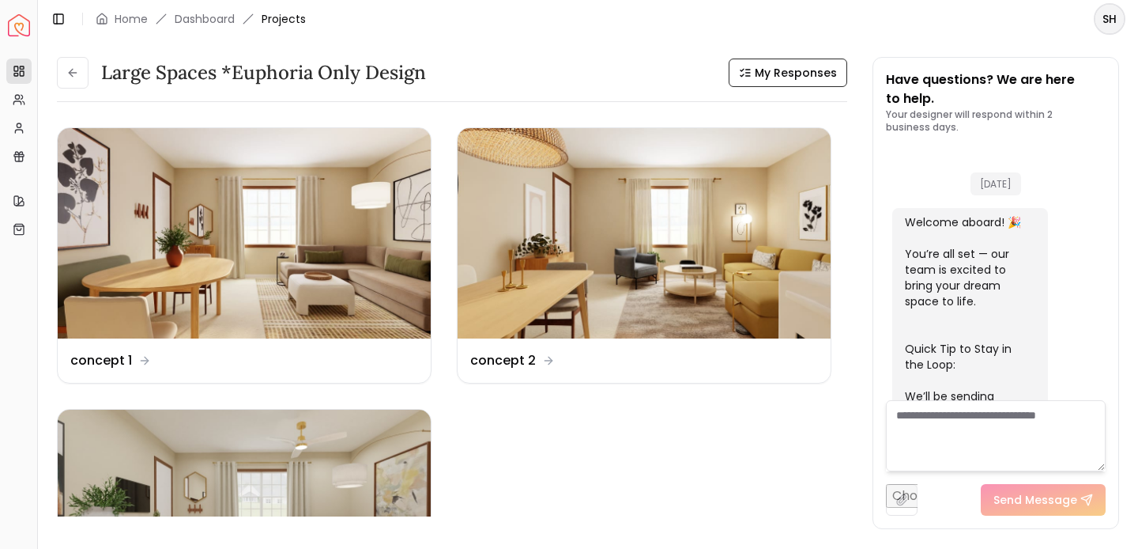
scroll to position [3237, 0]
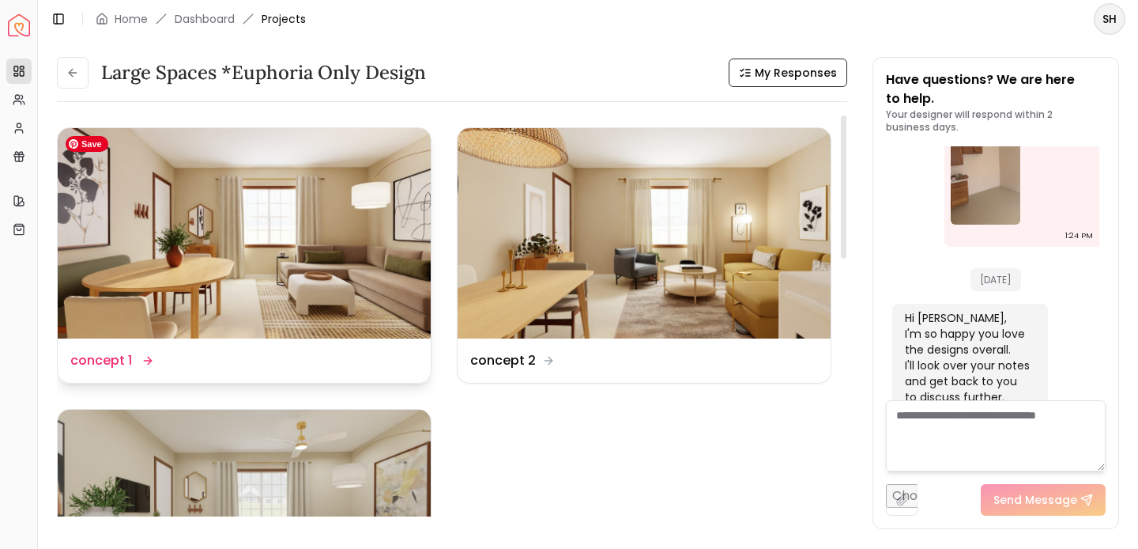
click at [291, 236] on img at bounding box center [244, 233] width 373 height 210
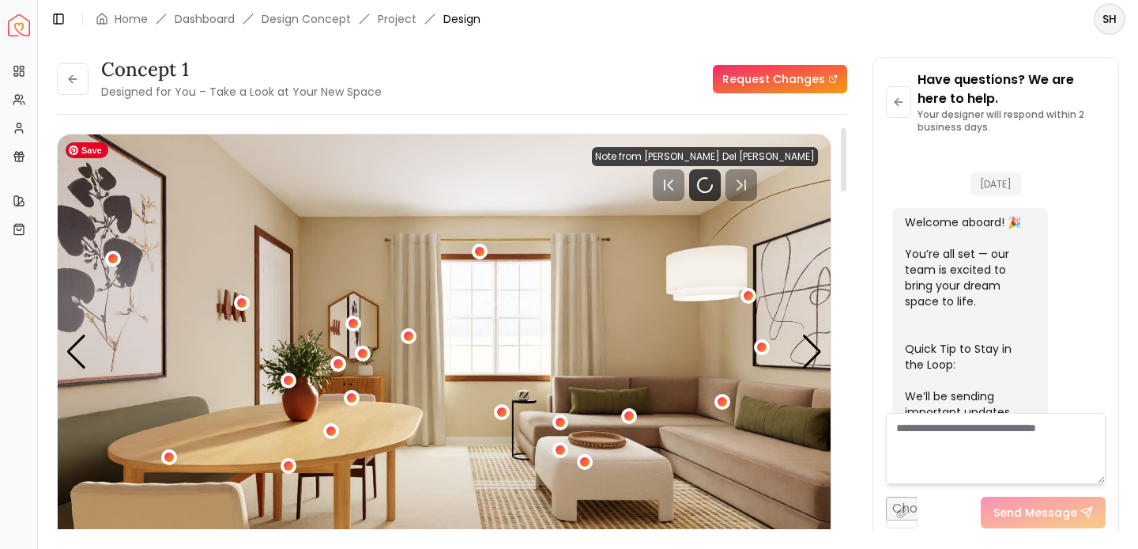
scroll to position [3224, 0]
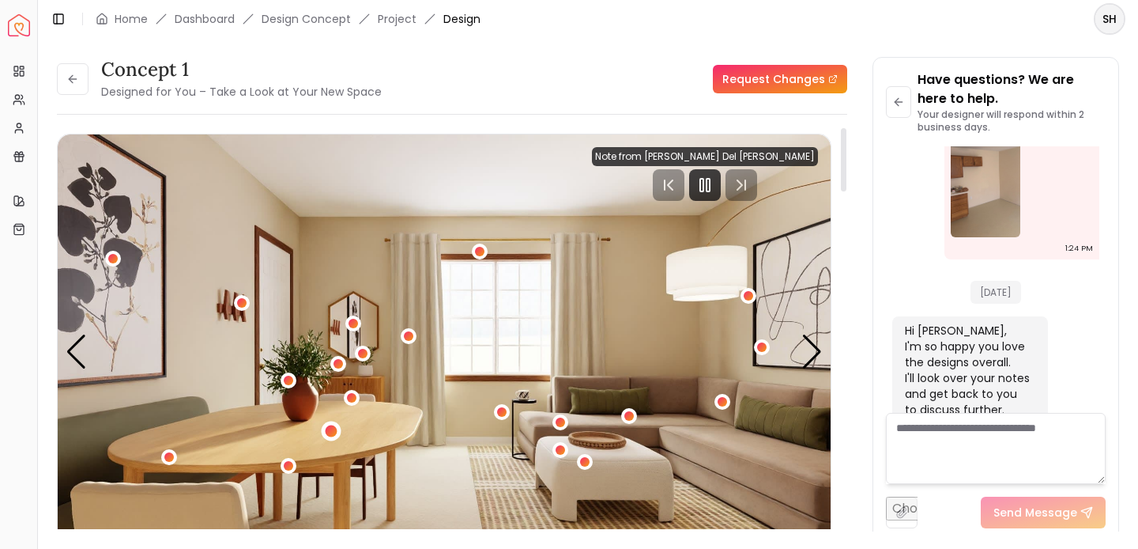
click at [331, 430] on div "1 / 5" at bounding box center [332, 431] width 12 height 12
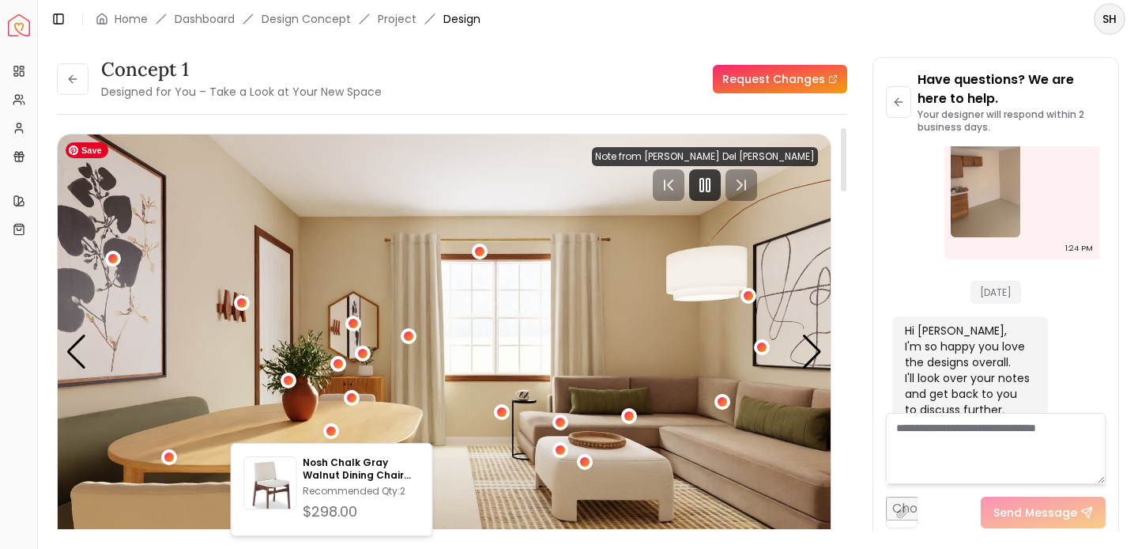
click at [234, 435] on img "1 / 5" at bounding box center [444, 351] width 773 height 435
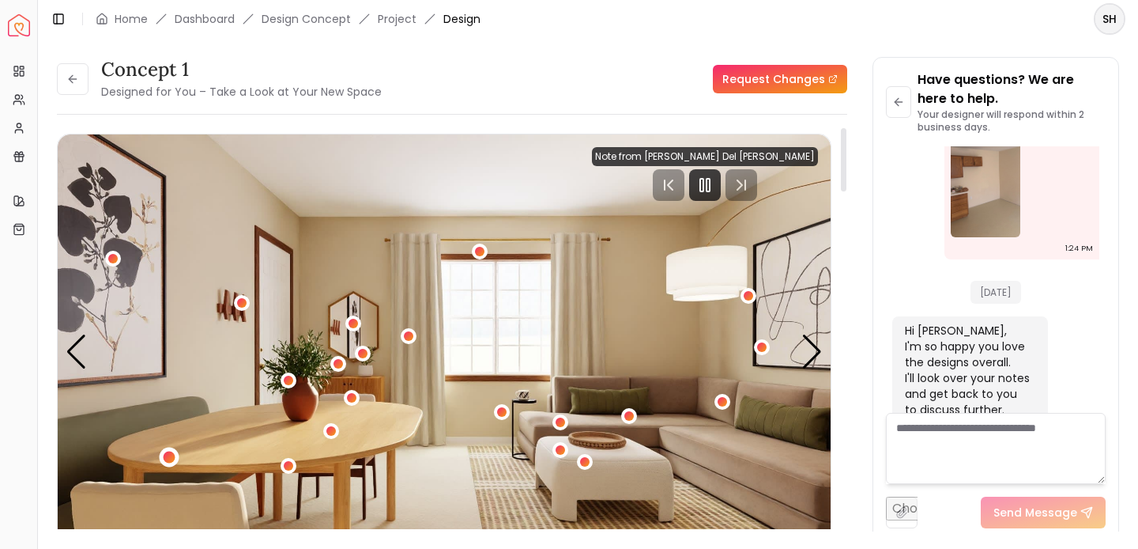
click at [165, 456] on div "1 / 5" at bounding box center [169, 457] width 12 height 12
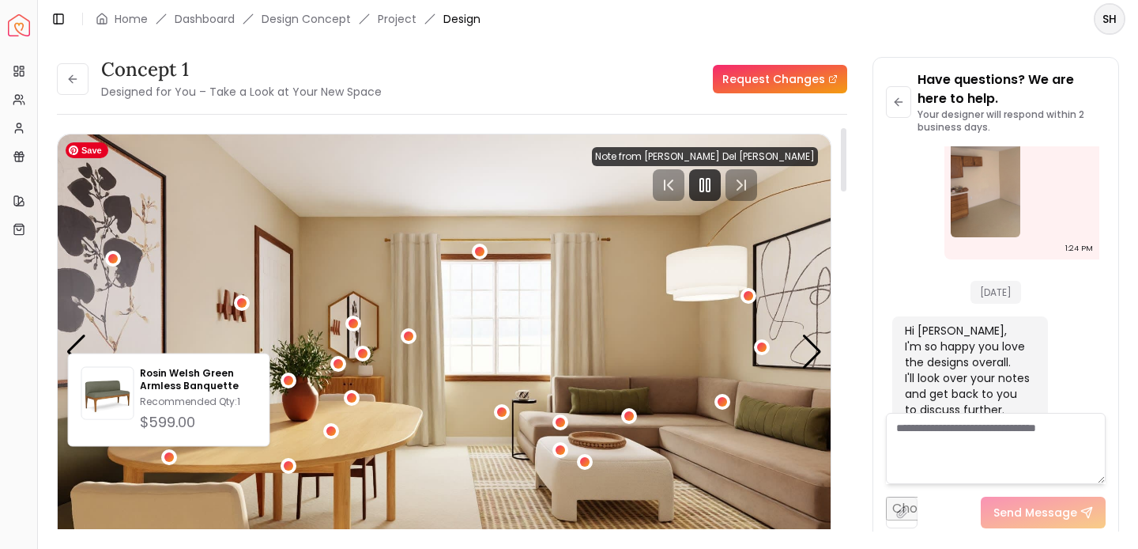
click at [381, 439] on img "1 / 5" at bounding box center [444, 351] width 773 height 435
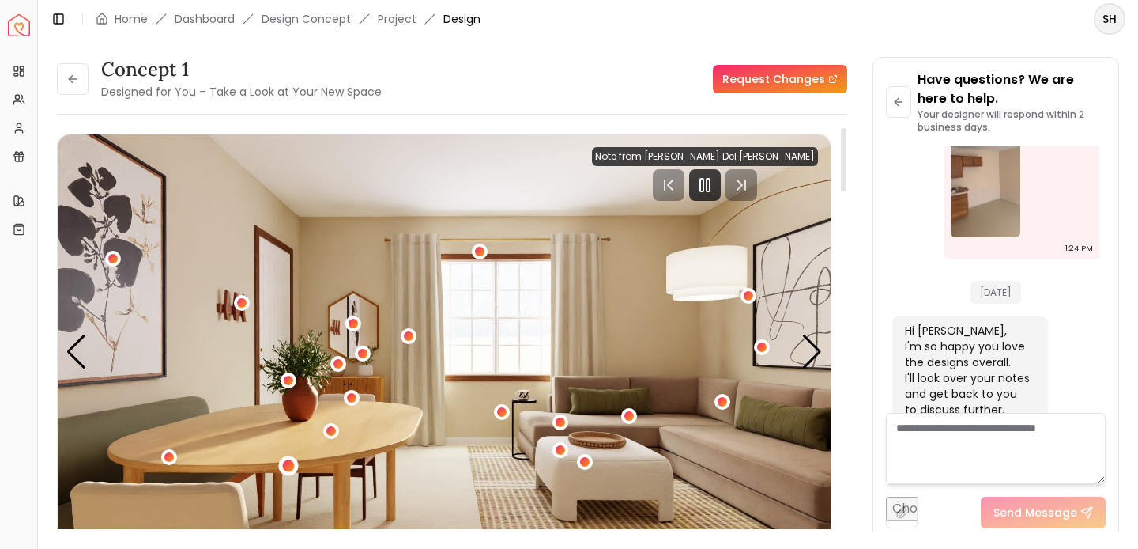
click at [287, 469] on div "1 / 5" at bounding box center [288, 466] width 12 height 12
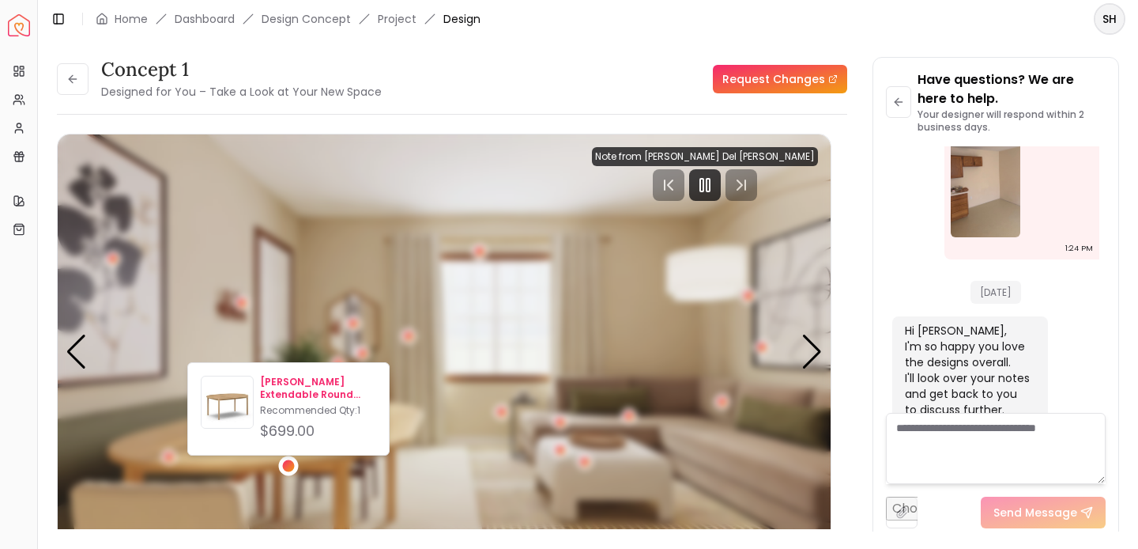
click at [285, 381] on p "[PERSON_NAME] Extendable Round Dining Table" at bounding box center [318, 387] width 116 height 25
